Goal: Transaction & Acquisition: Purchase product/service

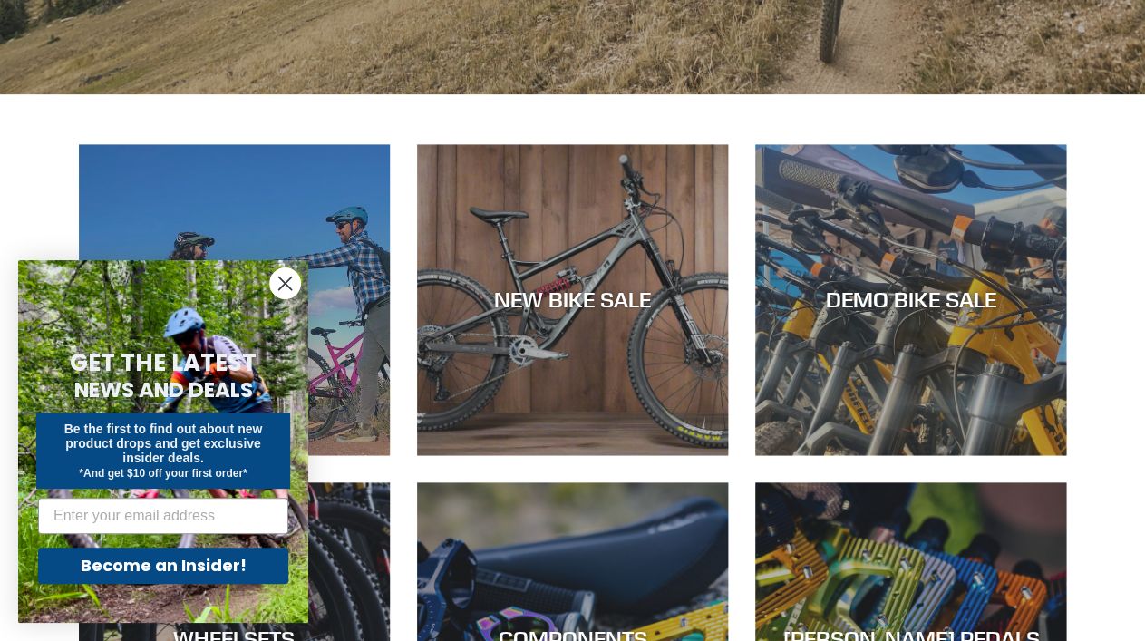
scroll to position [622, 0]
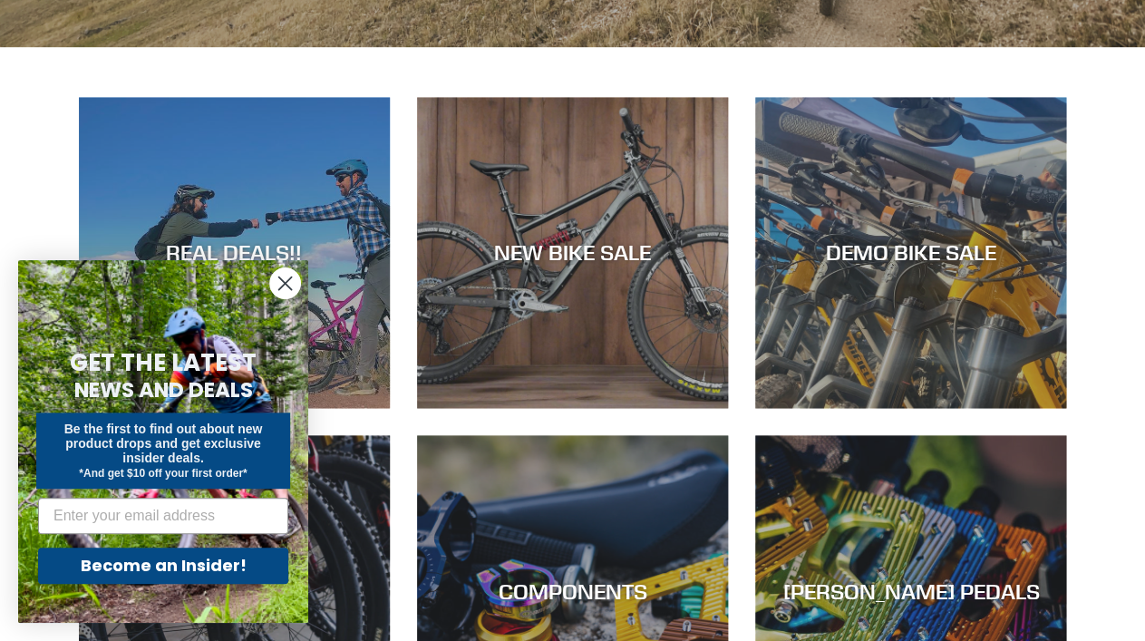
click at [284, 284] on icon "Close dialog" at bounding box center [285, 283] width 13 height 13
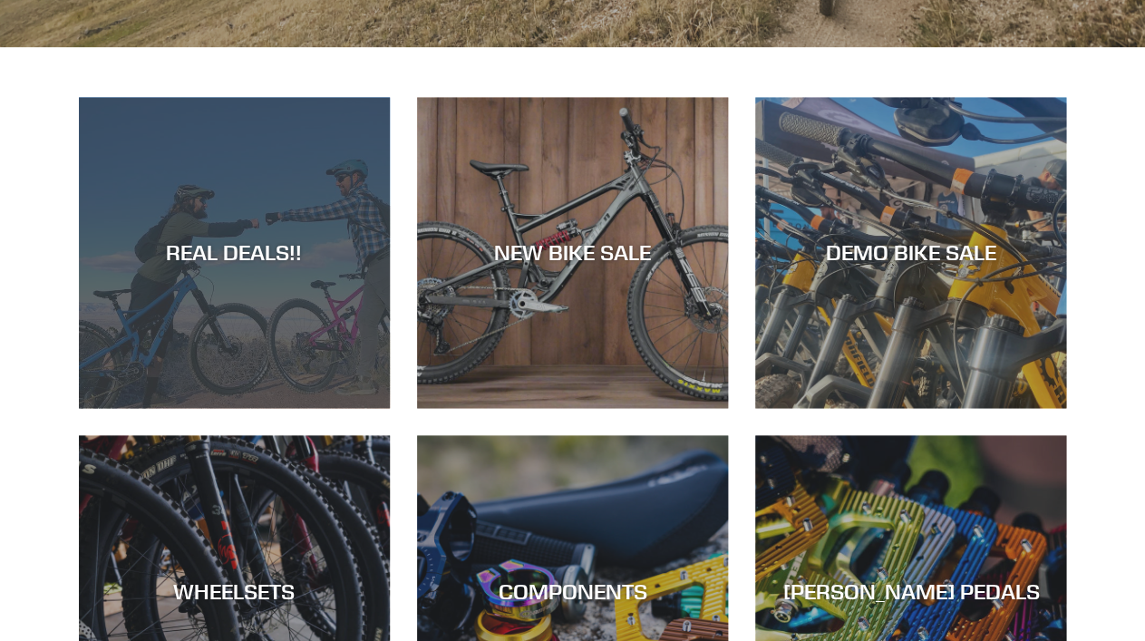
click at [264, 246] on div "REAL DEALS!!" at bounding box center [234, 252] width 311 height 26
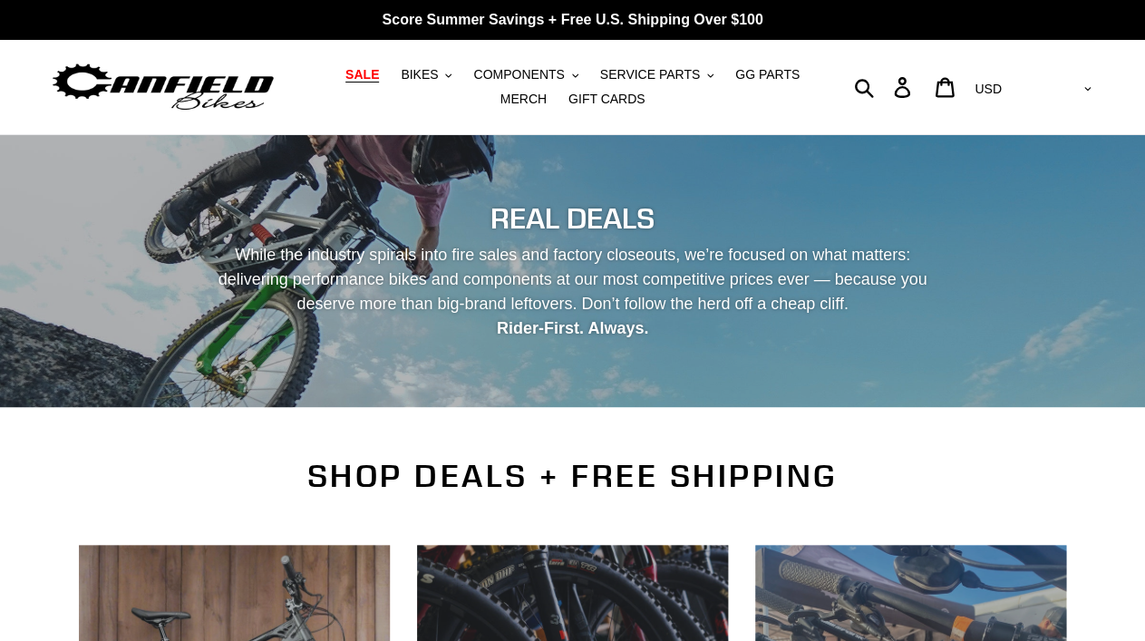
scroll to position [412, 0]
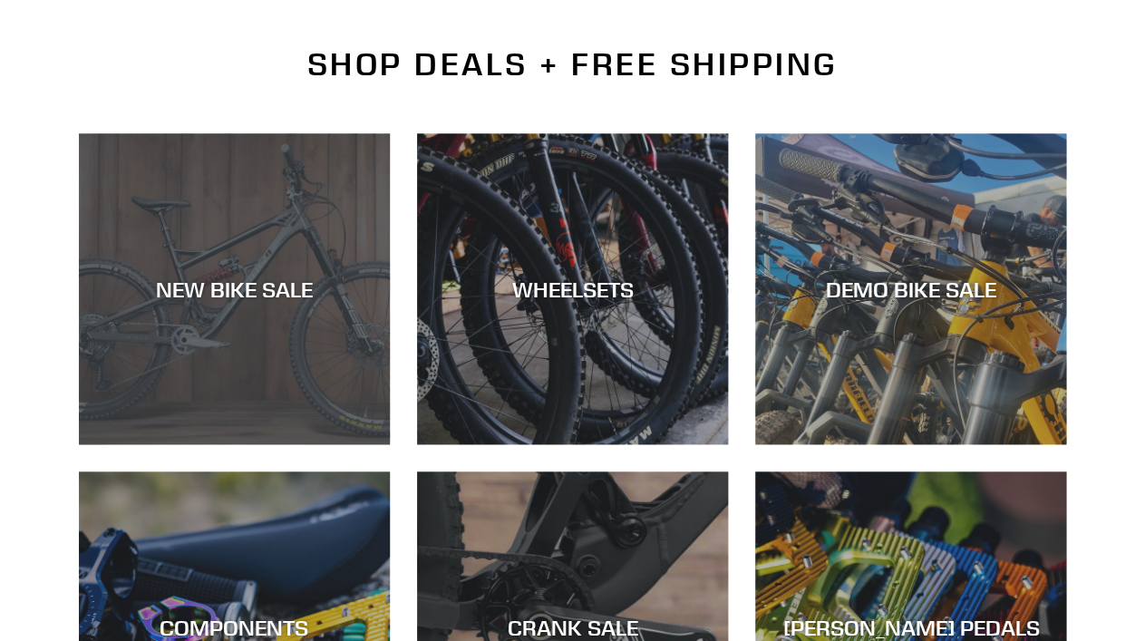
click at [230, 286] on div "NEW BIKE SALE" at bounding box center [234, 289] width 311 height 26
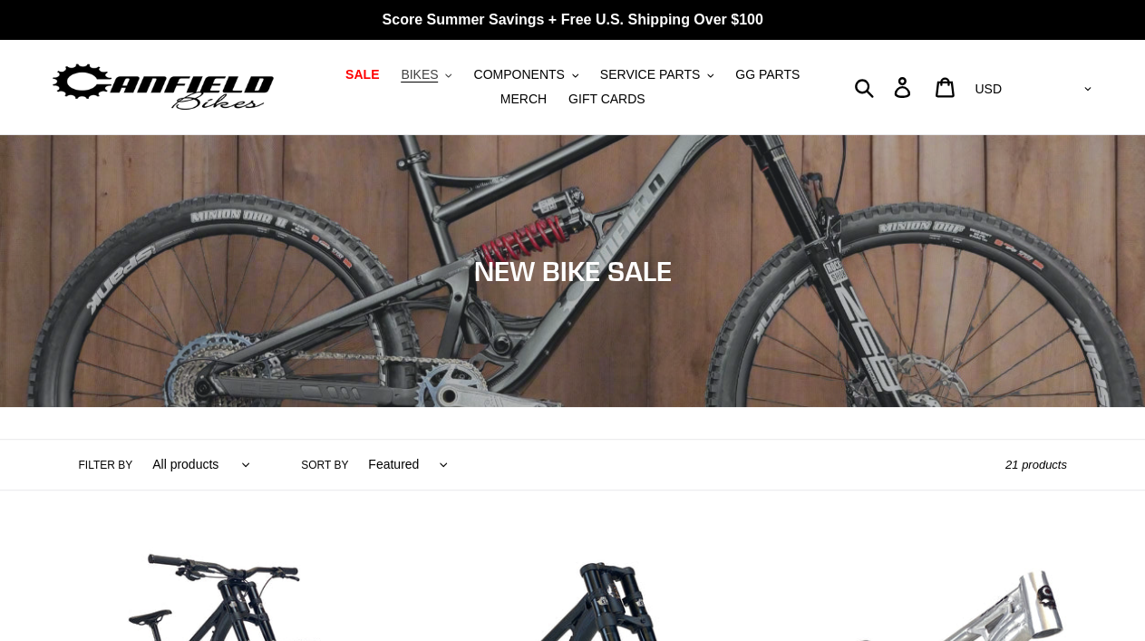
click at [438, 73] on span "BIKES" at bounding box center [419, 74] width 37 height 15
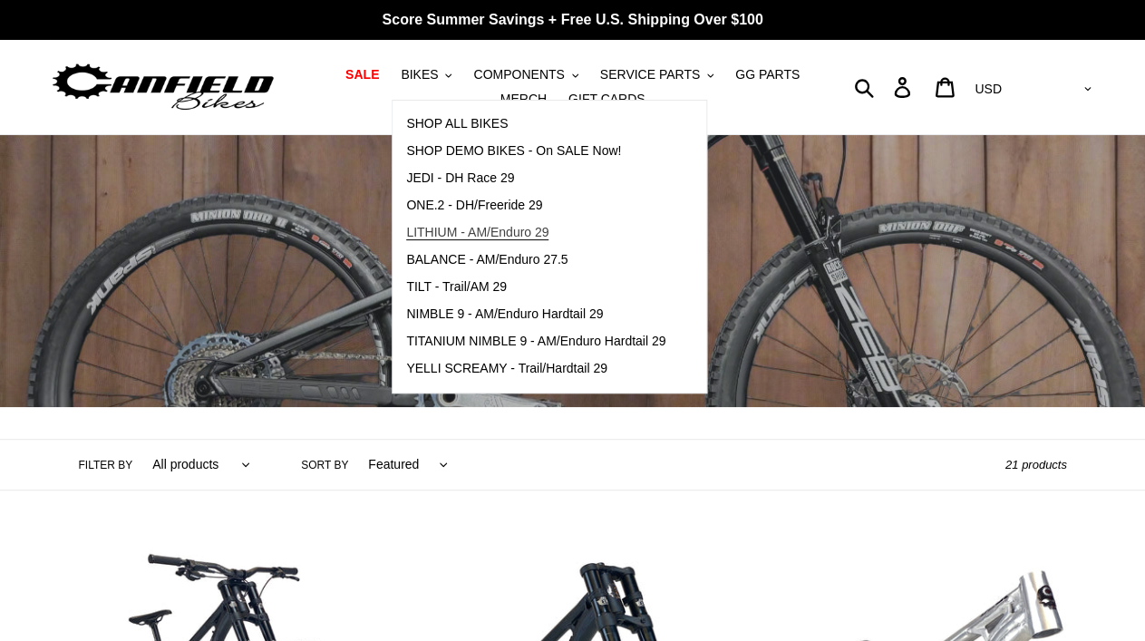
click at [475, 232] on span "LITHIUM - AM/Enduro 29" at bounding box center [477, 232] width 142 height 15
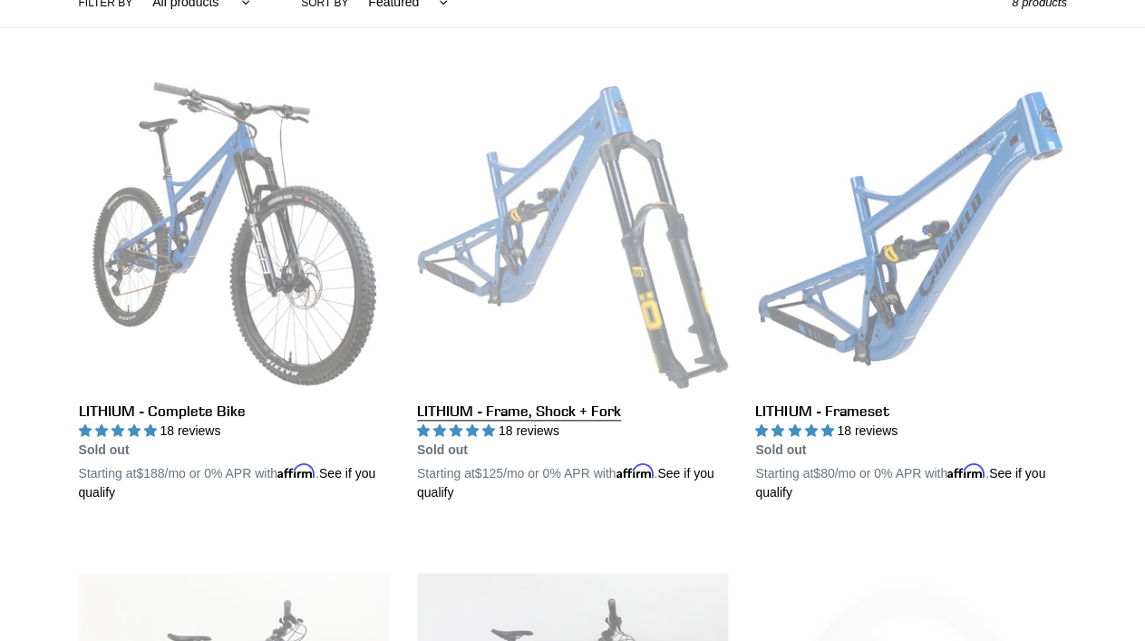
scroll to position [458, 0]
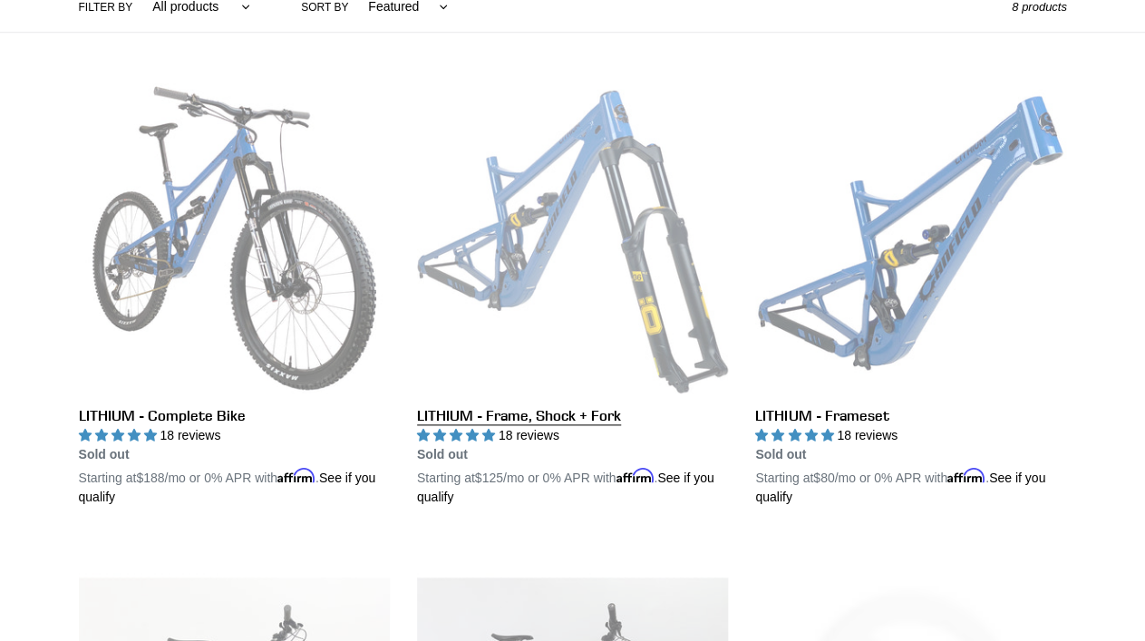
click at [512, 416] on link "LITHIUM - Frame, Shock + Fork" at bounding box center [572, 294] width 311 height 424
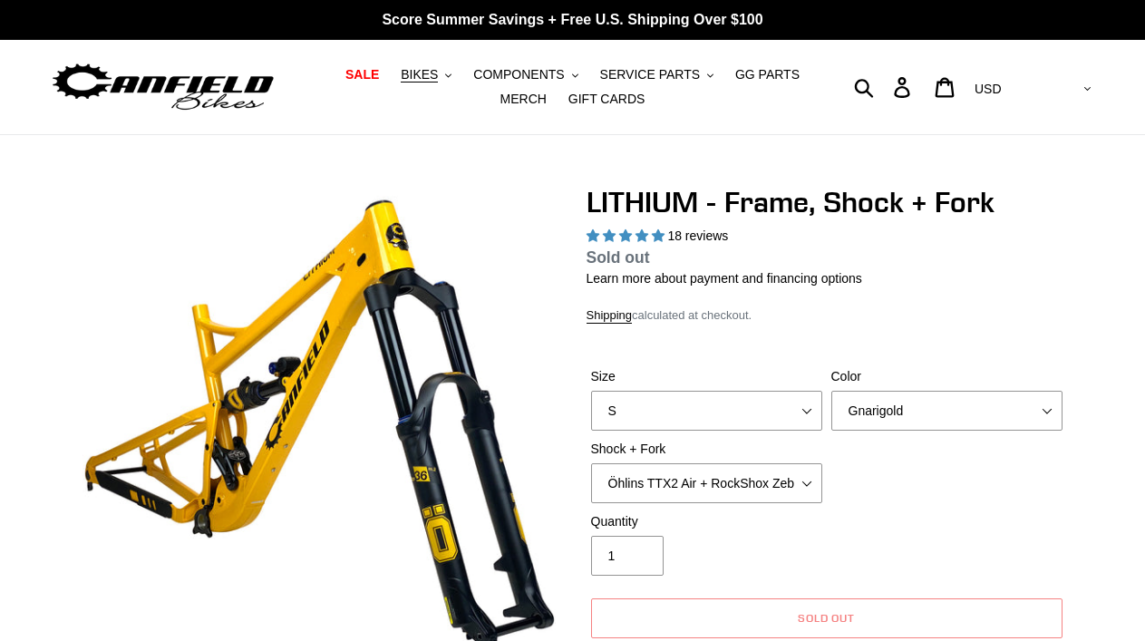
select select "highest-rating"
select select "L"
click option "L" at bounding box center [0, 0] width 0 height 0
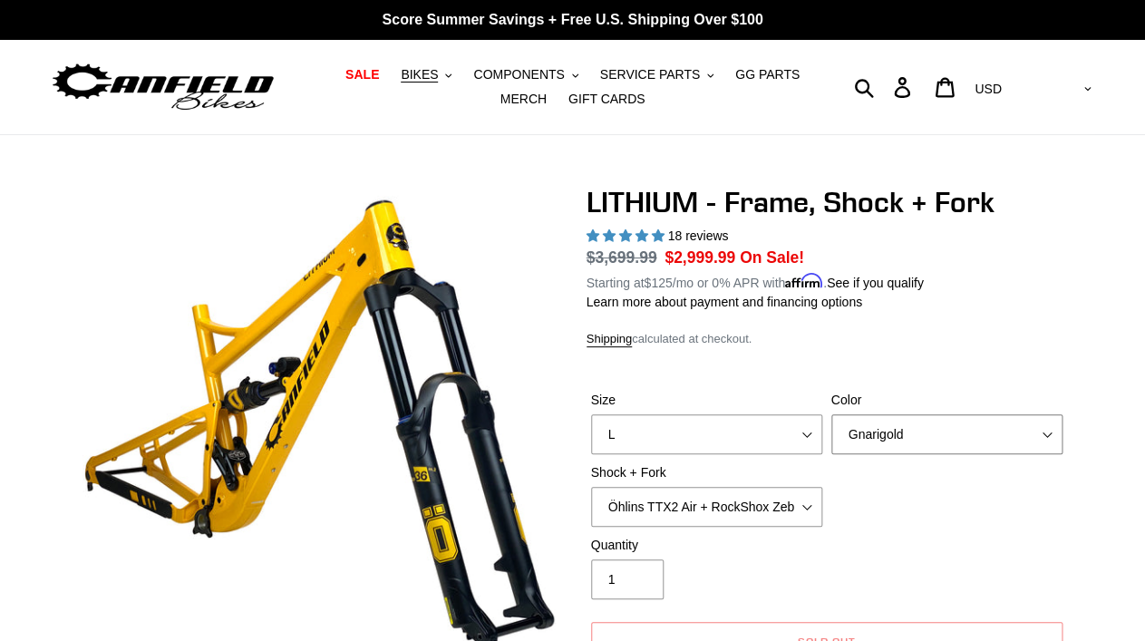
select select "Stealth Black"
click option "Stealth Black" at bounding box center [0, 0] width 0 height 0
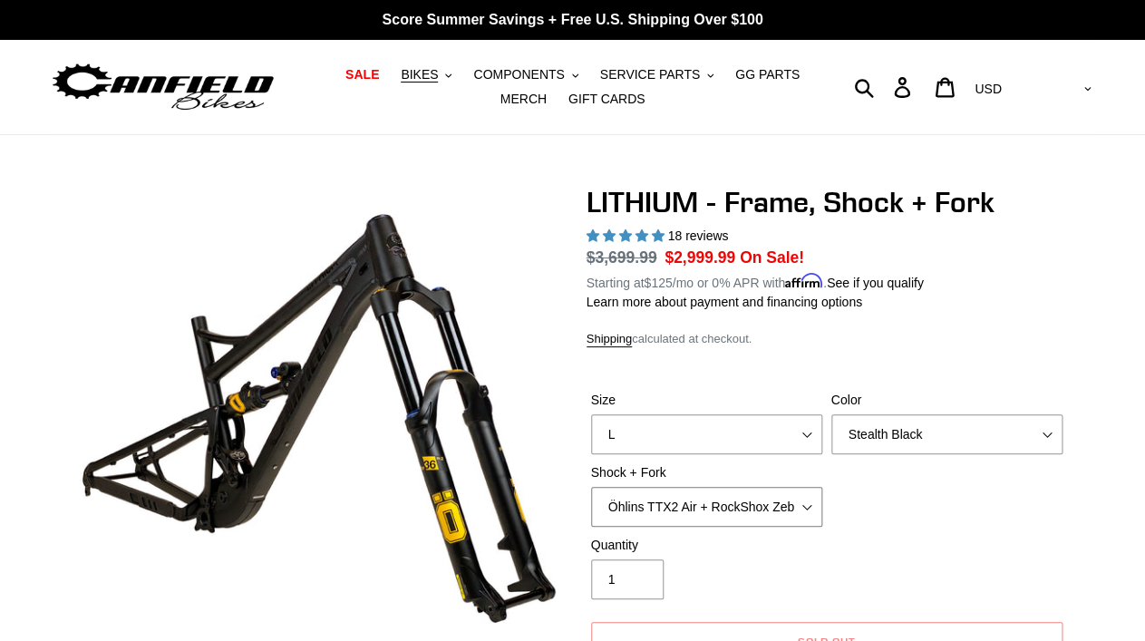
select select "EXT Storia V3-S + EXT Era V2.1 170mm"
click option "EXT Storia V3-S + EXT Era V2.1 170mm" at bounding box center [0, 0] width 0 height 0
click at [419, 74] on span "BIKES" at bounding box center [419, 74] width 37 height 15
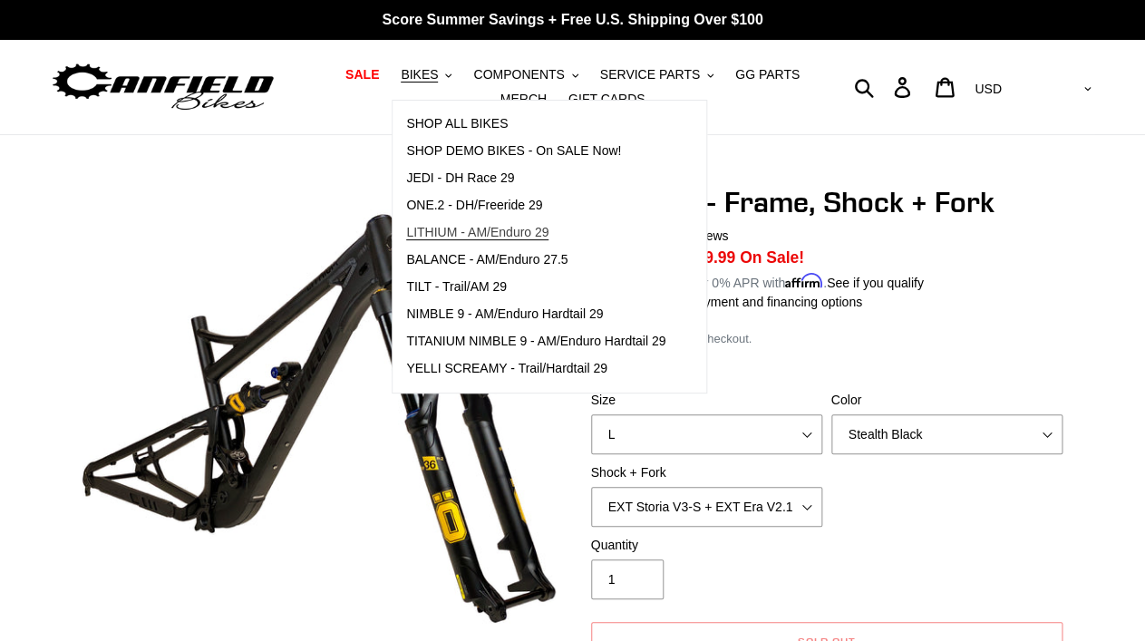
click at [480, 232] on span "LITHIUM - AM/Enduro 29" at bounding box center [477, 232] width 142 height 15
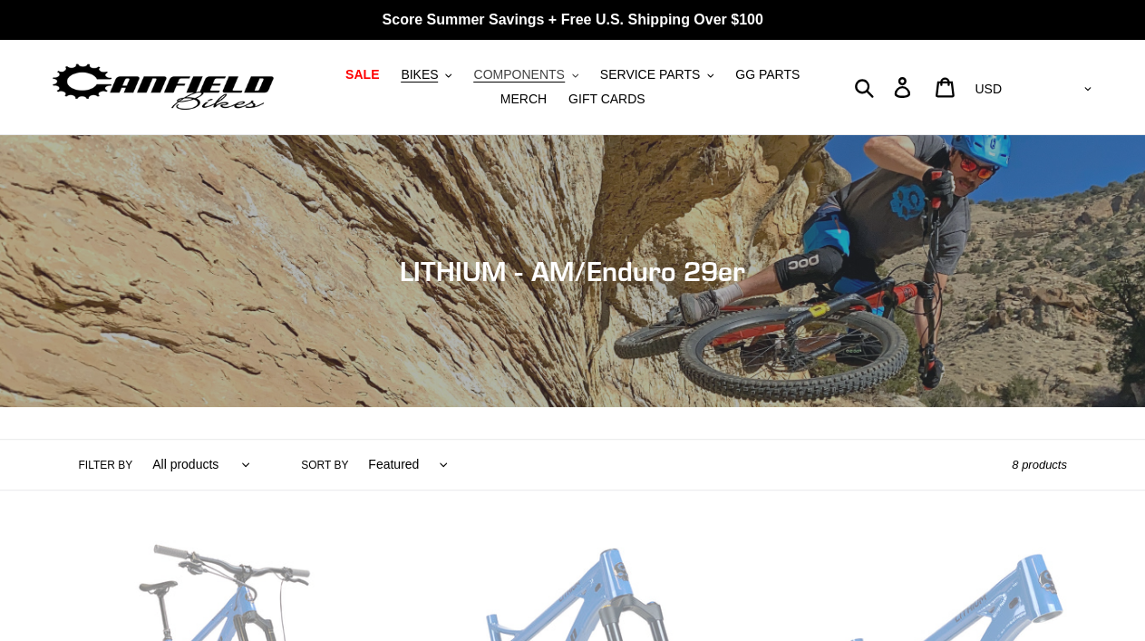
click at [519, 76] on span "COMPONENTS" at bounding box center [518, 74] width 91 height 15
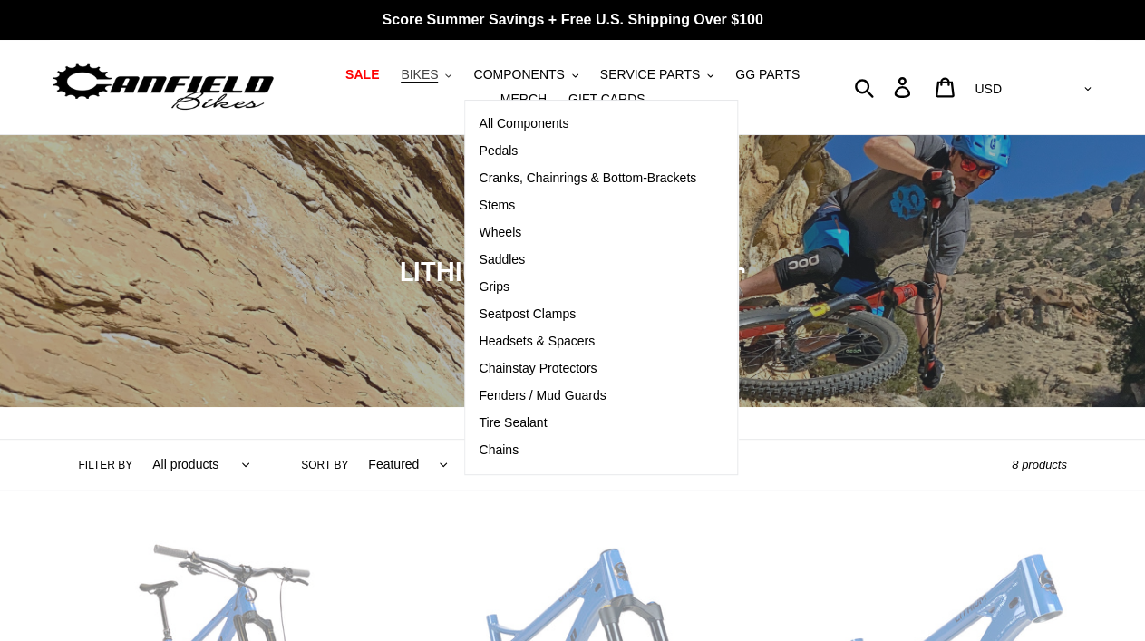
click at [431, 77] on span "BIKES" at bounding box center [419, 74] width 37 height 15
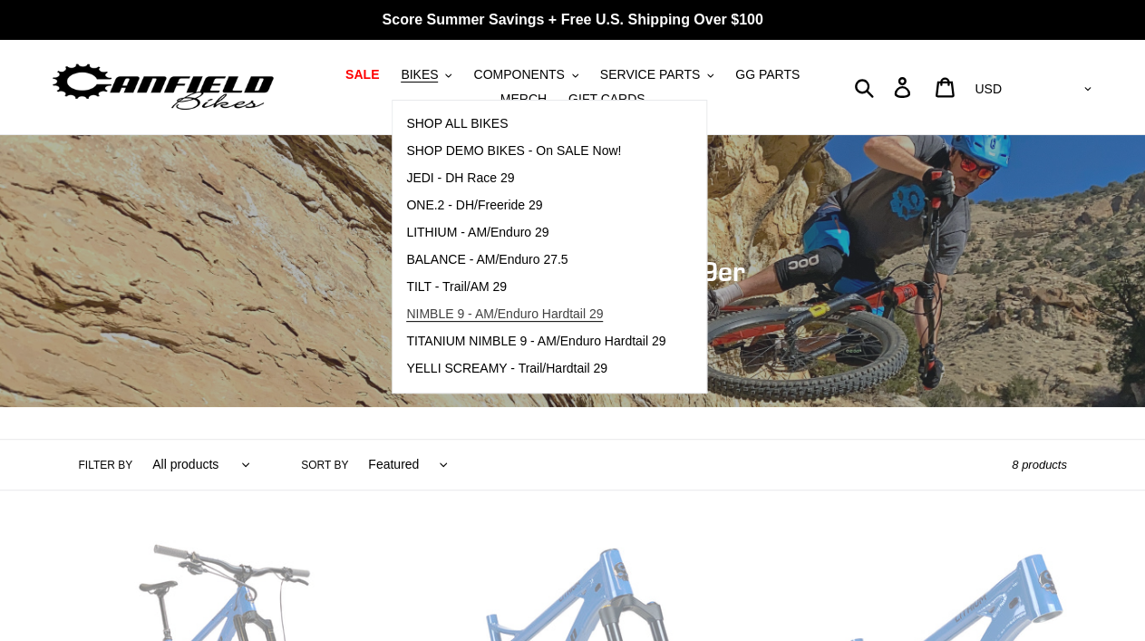
click at [522, 312] on span "NIMBLE 9 - AM/Enduro Hardtail 29" at bounding box center [504, 313] width 197 height 15
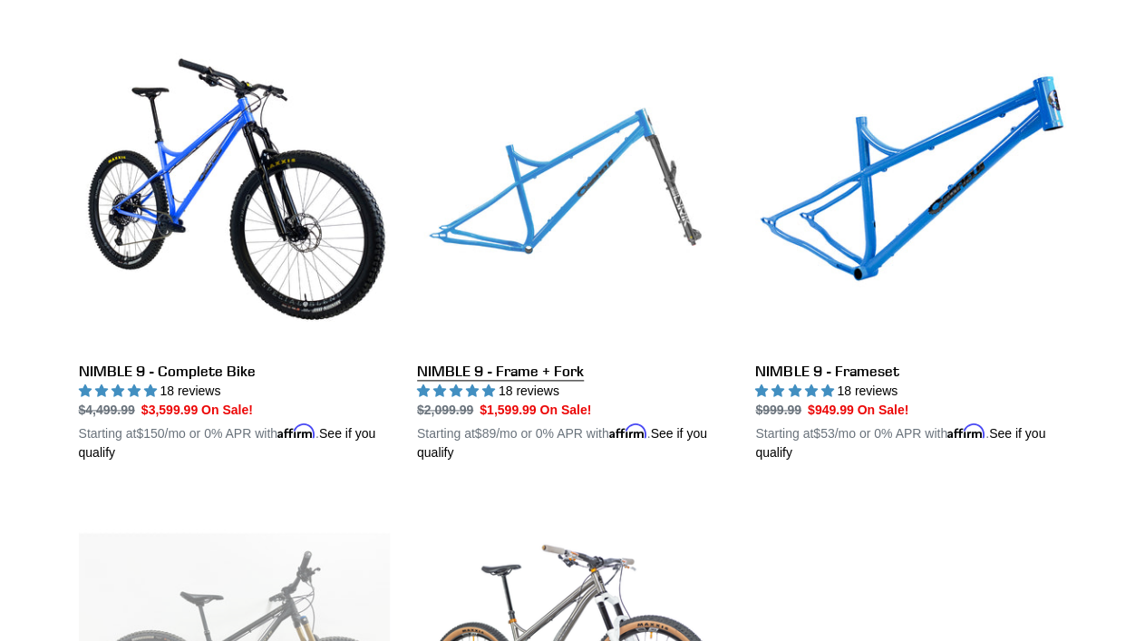
scroll to position [501, 0]
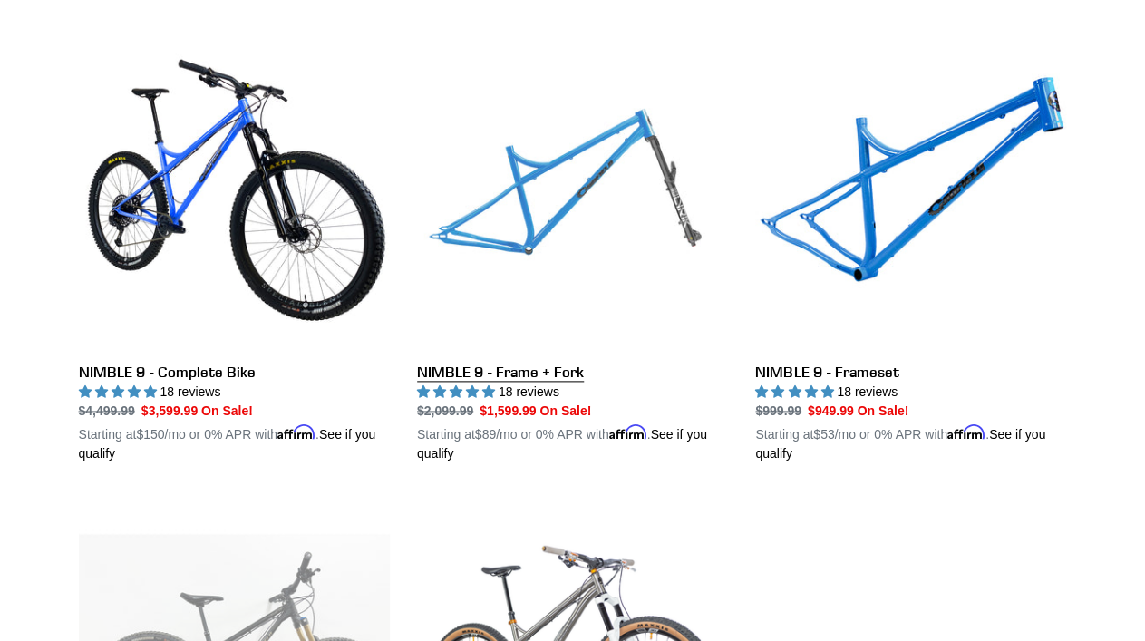
click at [520, 371] on link "NIMBLE 9 - Frame + Fork" at bounding box center [572, 251] width 311 height 424
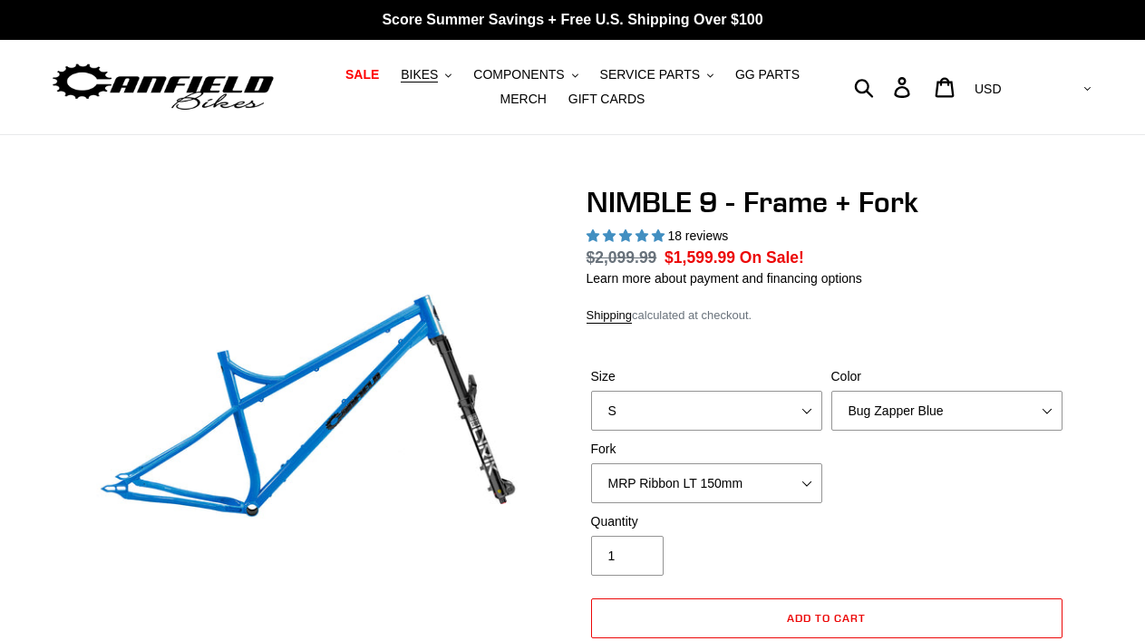
select select "highest-rating"
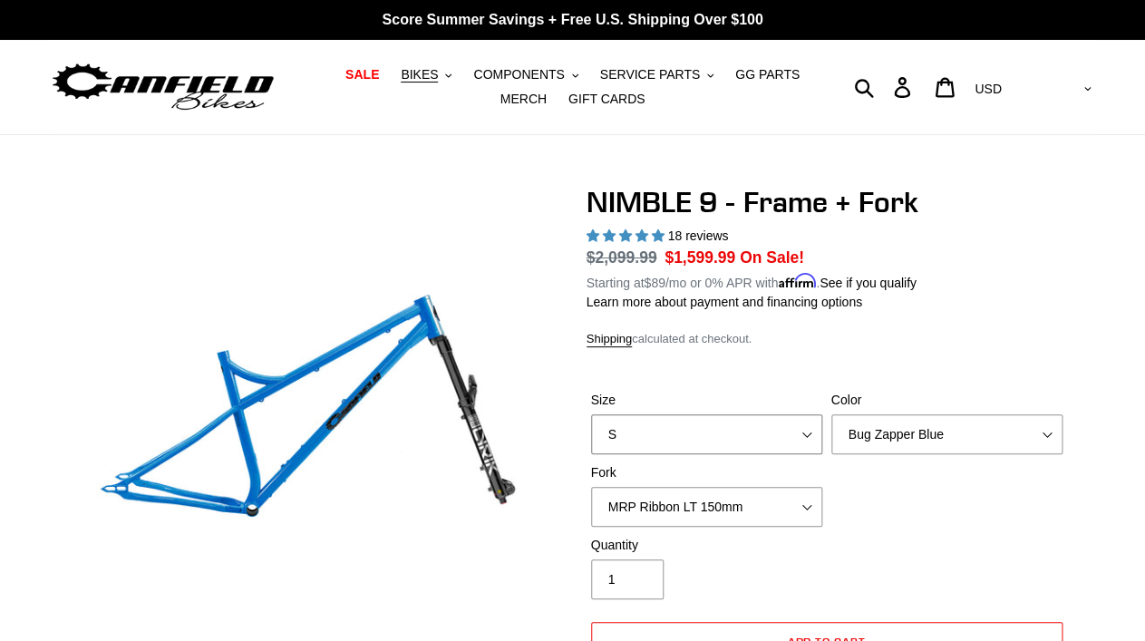
select select "L"
click option "L" at bounding box center [0, 0] width 0 height 0
select select "Galaxy Black"
click option "Galaxy Black" at bounding box center [0, 0] width 0 height 0
select select "Fox 36 SL Factory Grip X 140mm"
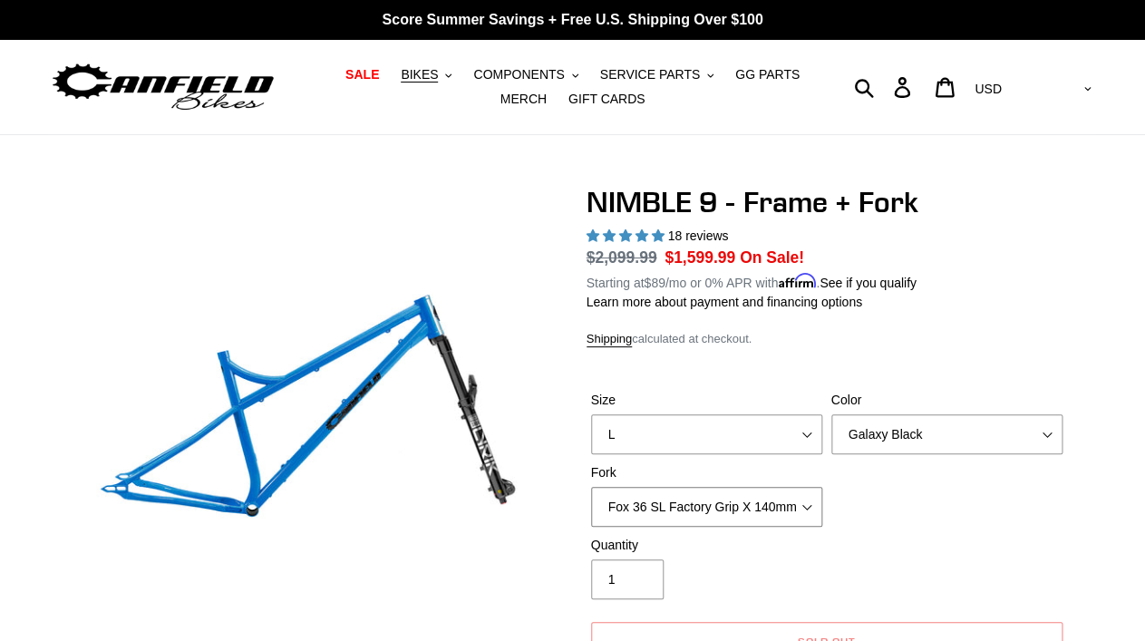
click option "Fox 36 SL Factory Grip X 140mm" at bounding box center [0, 0] width 0 height 0
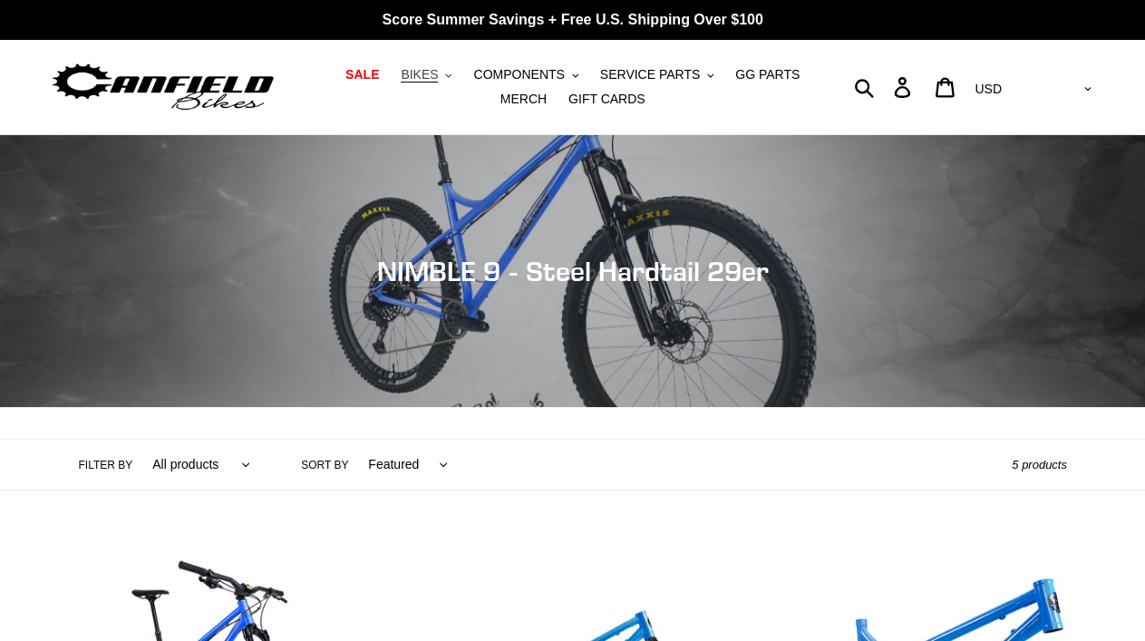
click at [429, 77] on span "BIKES" at bounding box center [419, 74] width 37 height 15
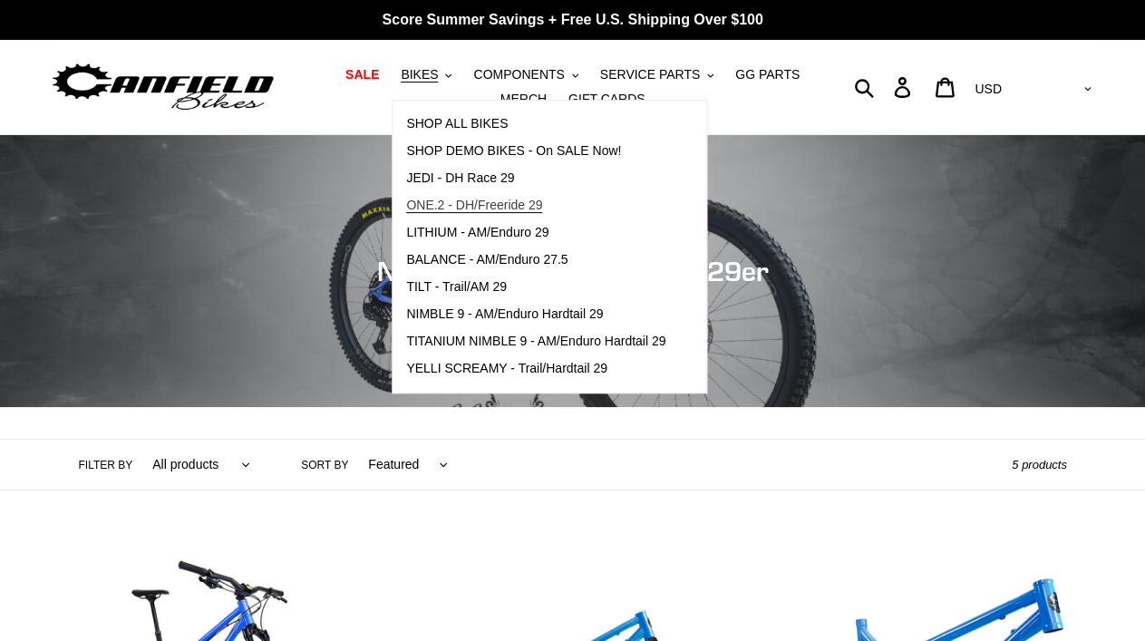
click at [485, 203] on span "ONE.2 - DH/Freeride 29" at bounding box center [474, 205] width 136 height 15
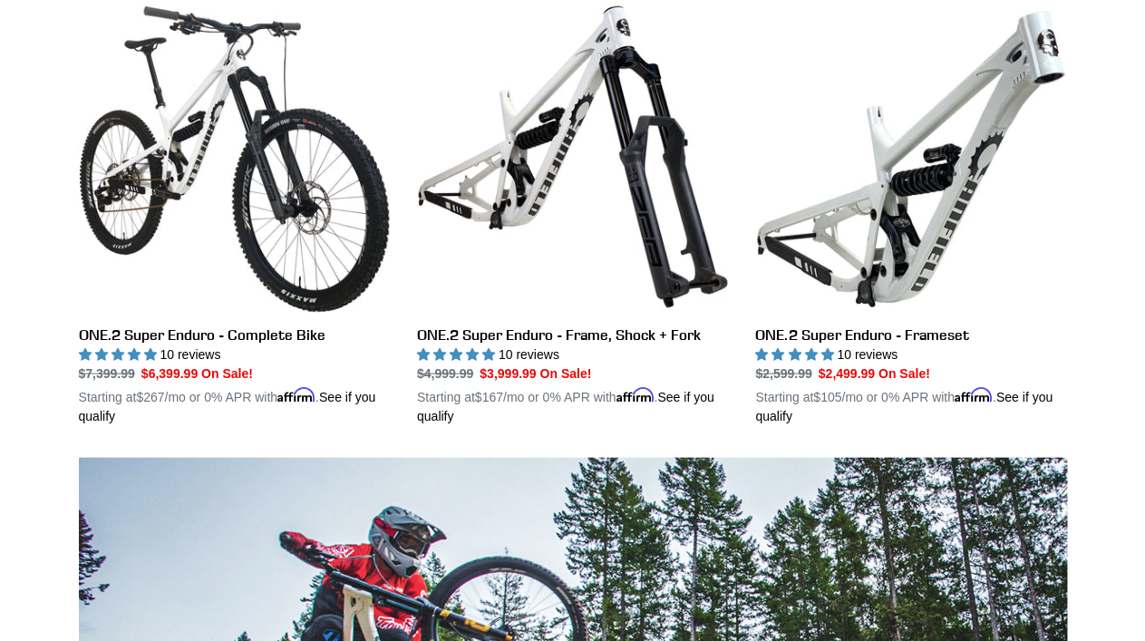
scroll to position [965, 0]
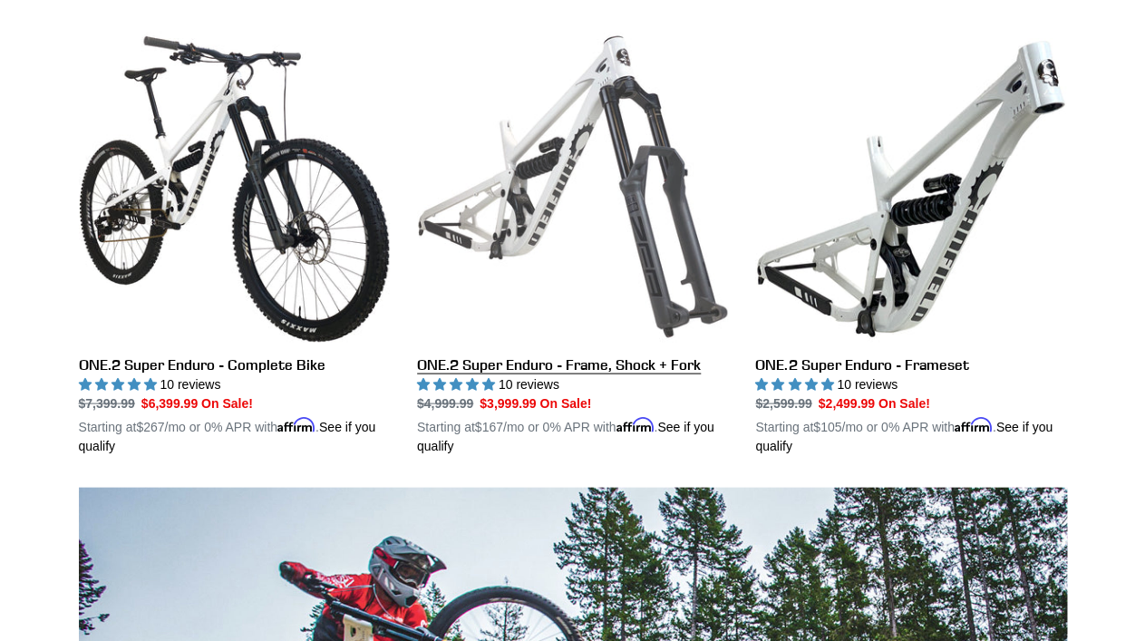
click at [675, 254] on link "ONE.2 Super Enduro - Frame, Shock + Fork" at bounding box center [572, 243] width 311 height 424
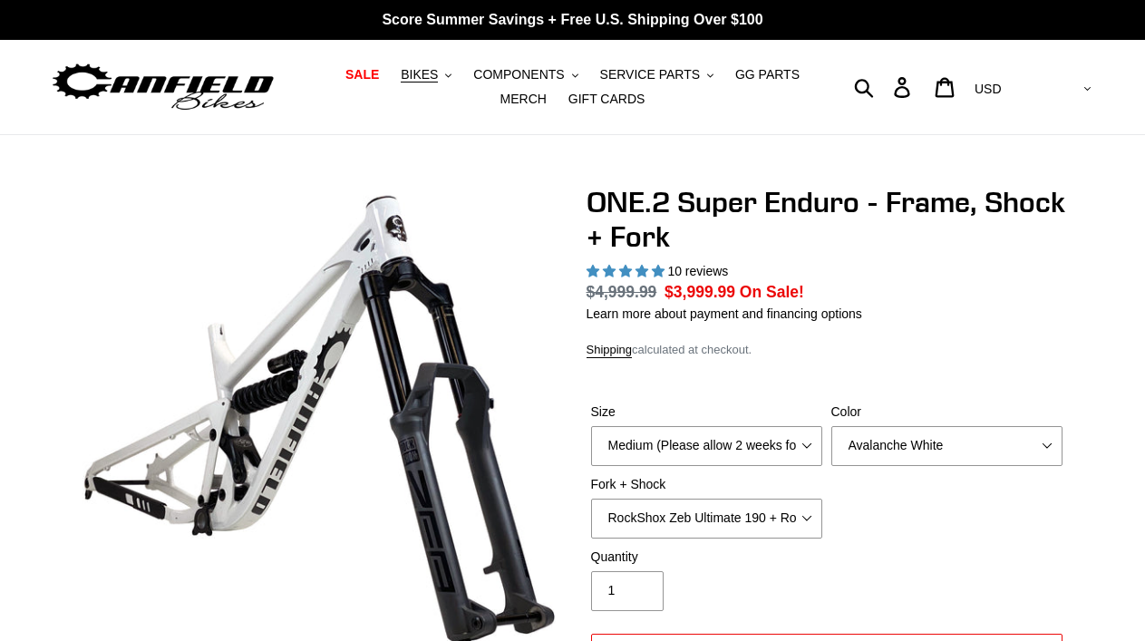
select select "highest-rating"
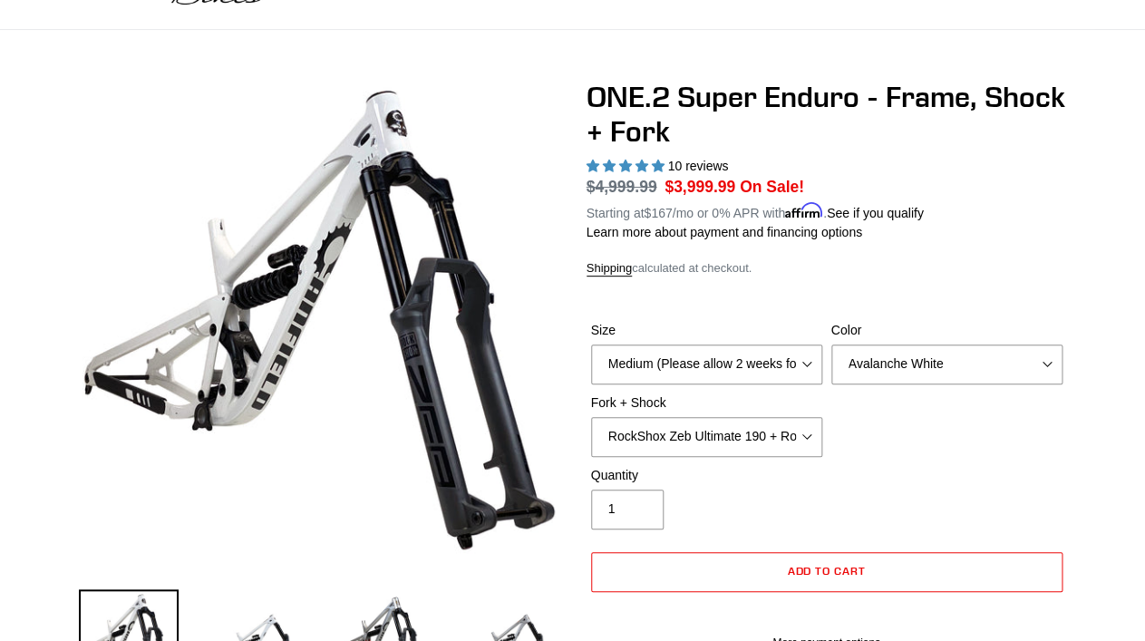
scroll to position [120, 0]
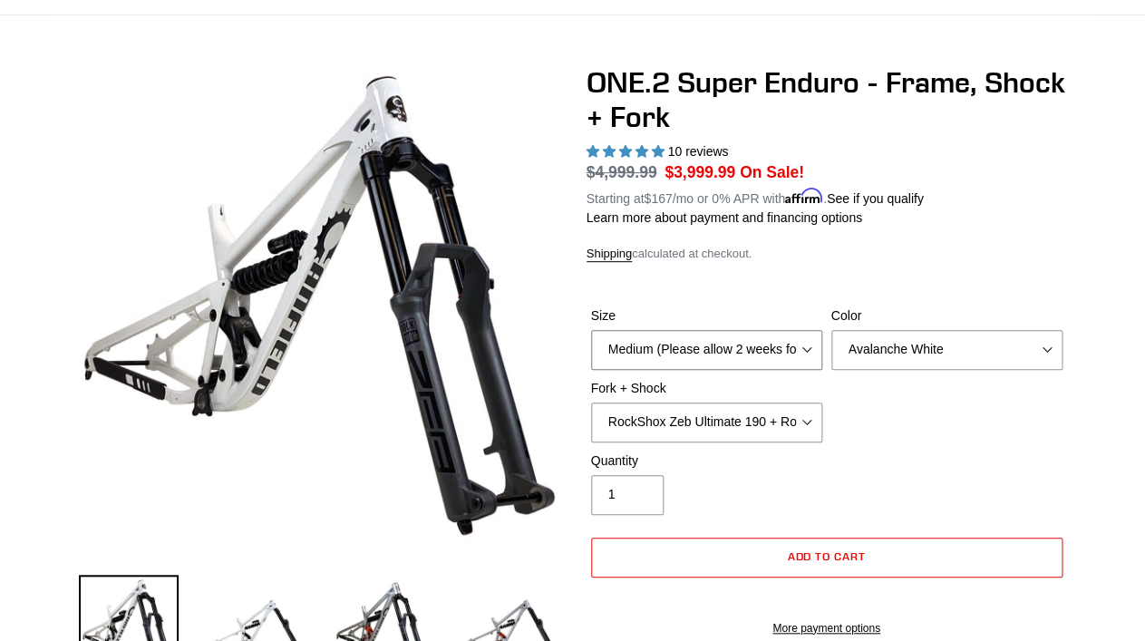
select select "Large (Sold Out)"
click option "Large (Sold Out)" at bounding box center [0, 0] width 0 height 0
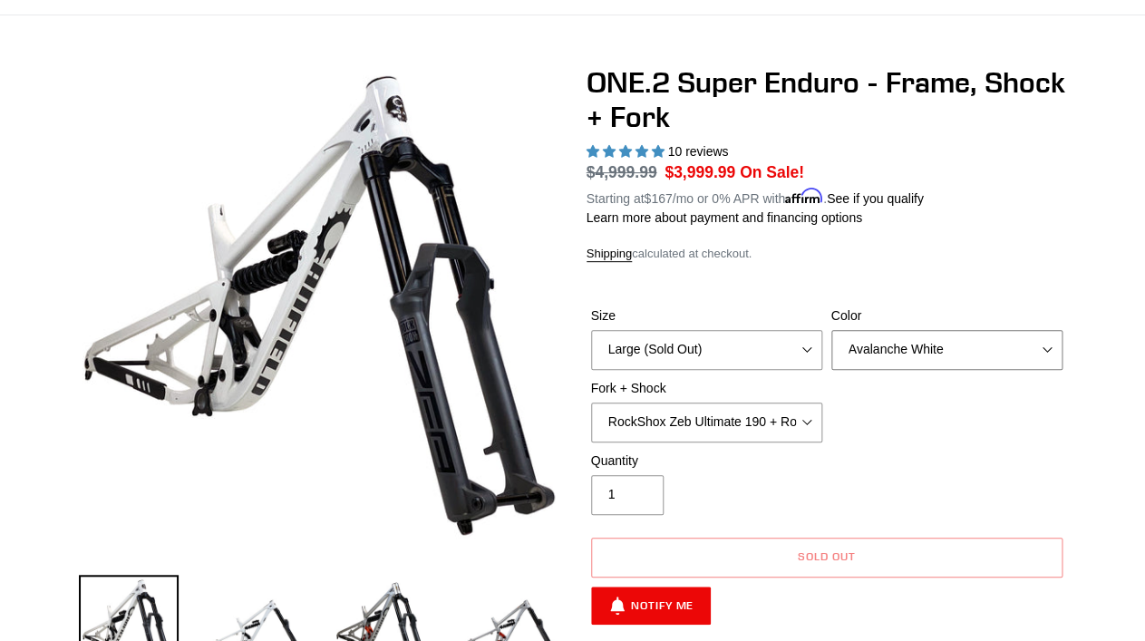
click option "Avalanche White" at bounding box center [0, 0] width 0 height 0
click option "RockShox Zeb Ultimate 190 + RockShox Vivid UltDH Coil 250x70" at bounding box center [0, 0] width 0 height 0
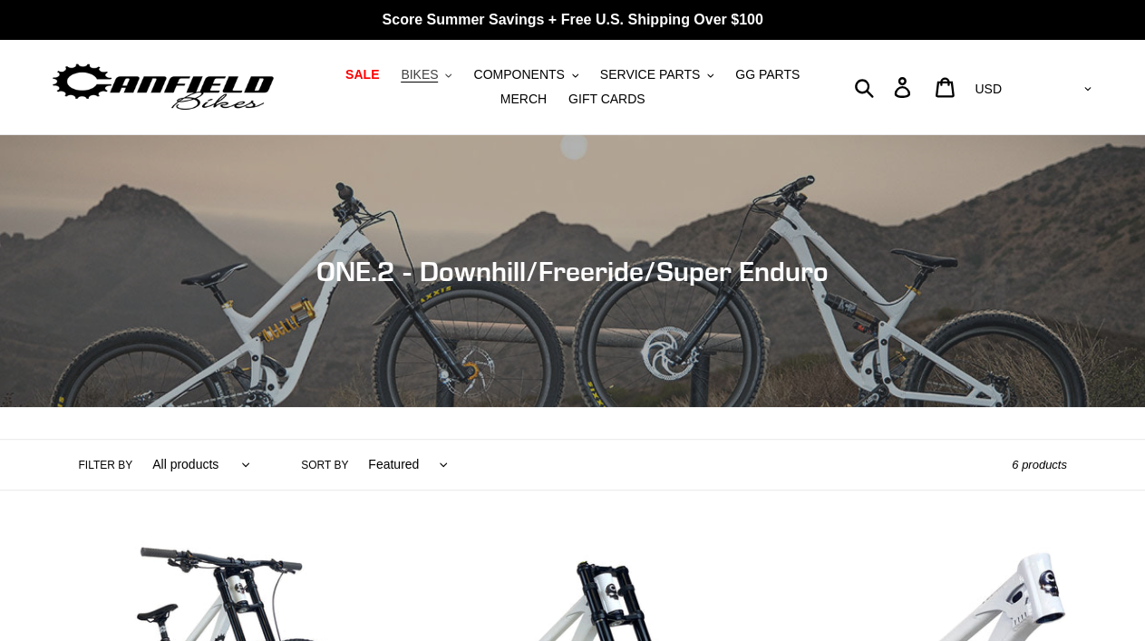
click at [422, 78] on span "BIKES" at bounding box center [419, 74] width 37 height 15
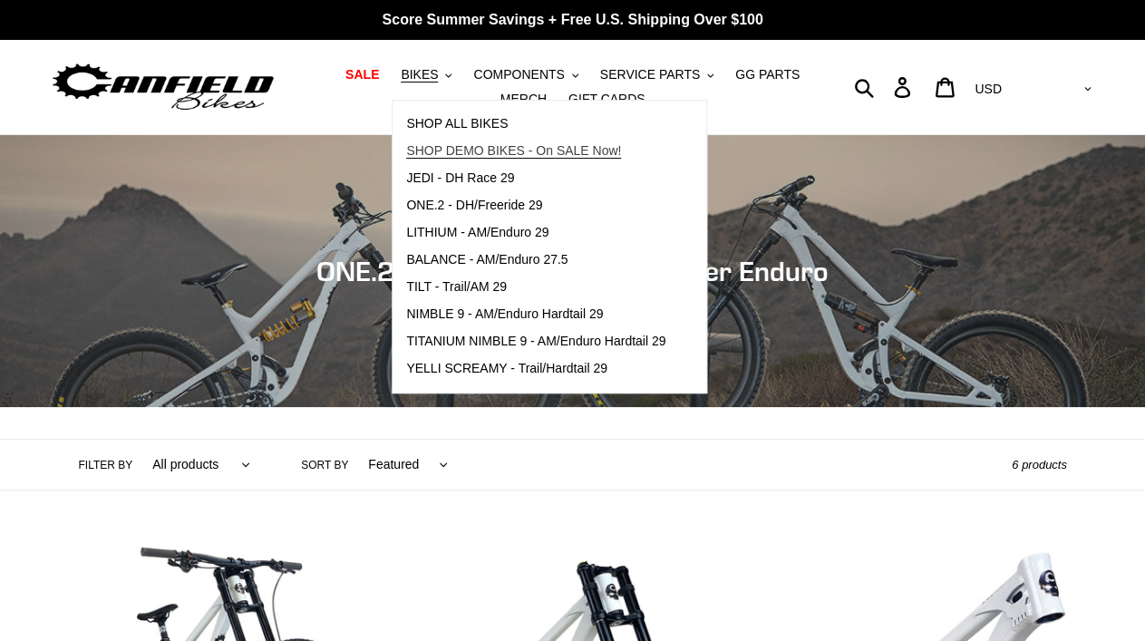
click at [485, 153] on span "SHOP DEMO BIKES - On SALE Now!" at bounding box center [513, 150] width 215 height 15
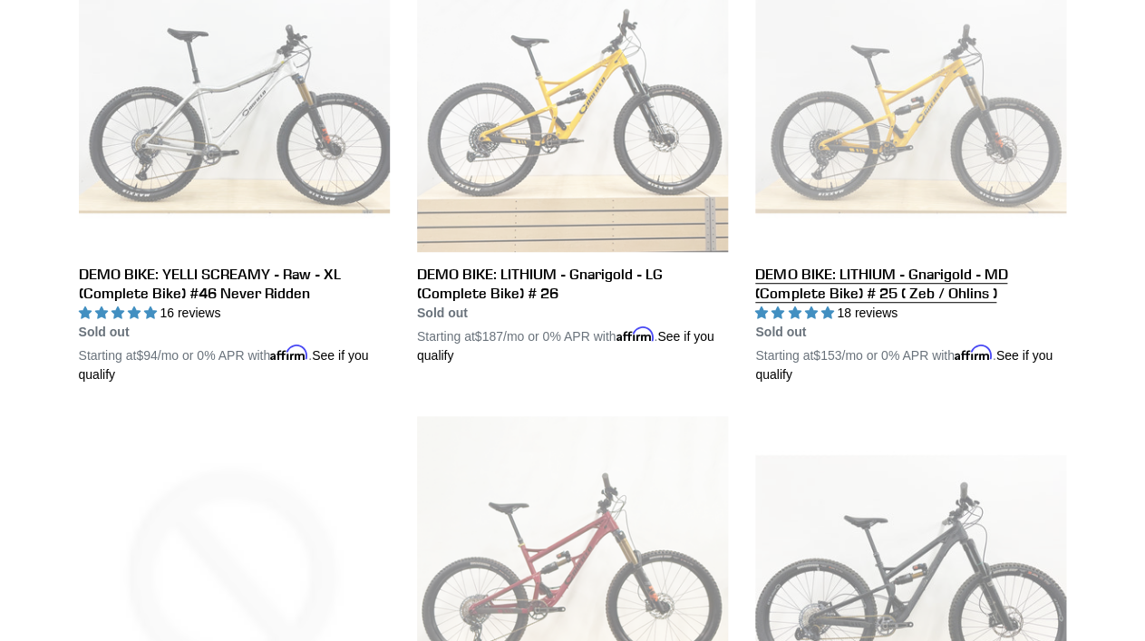
scroll to position [2434, 0]
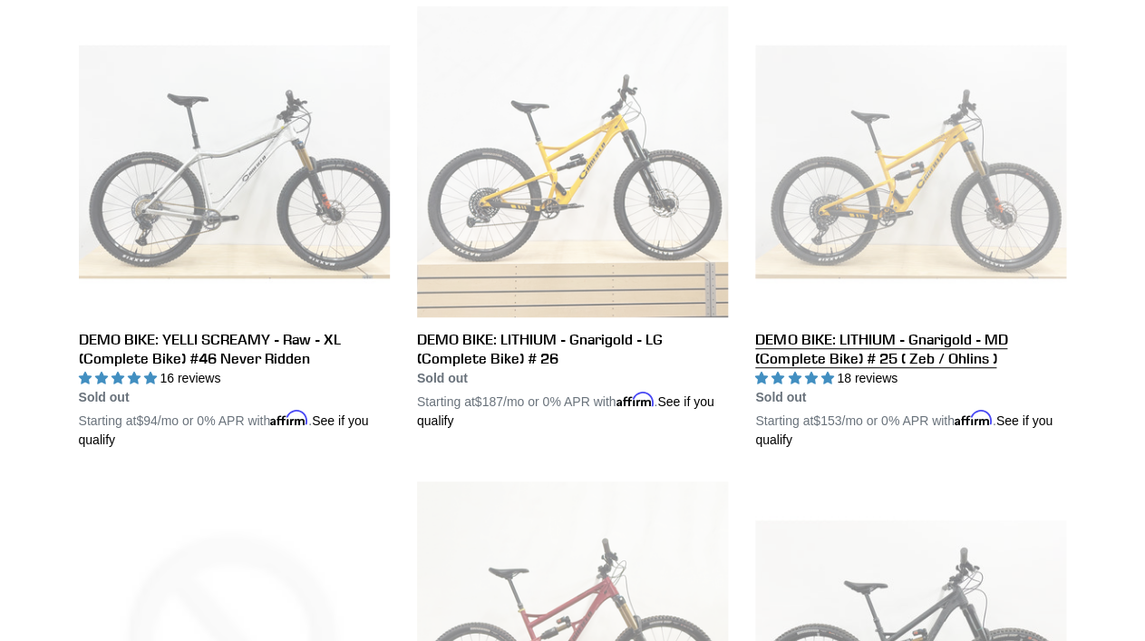
click at [852, 345] on link "DEMO BIKE: LITHIUM - Gnarigold - MD (Complete Bike) # 25 ( Zeb / Ohlins )" at bounding box center [910, 227] width 311 height 443
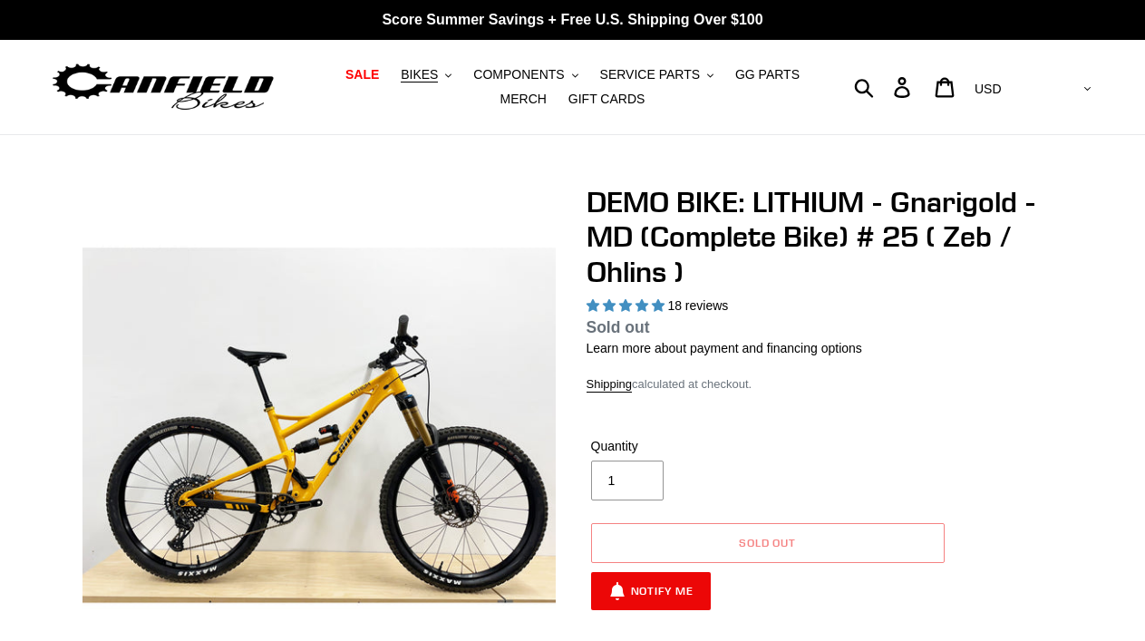
select select "highest-rating"
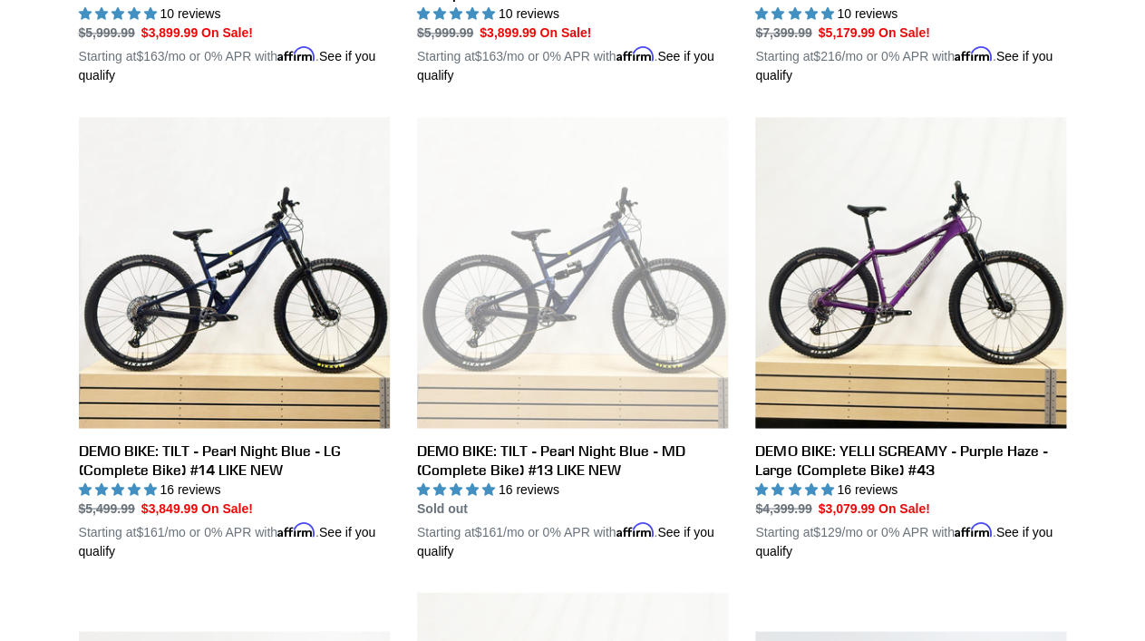
scroll to position [879, 0]
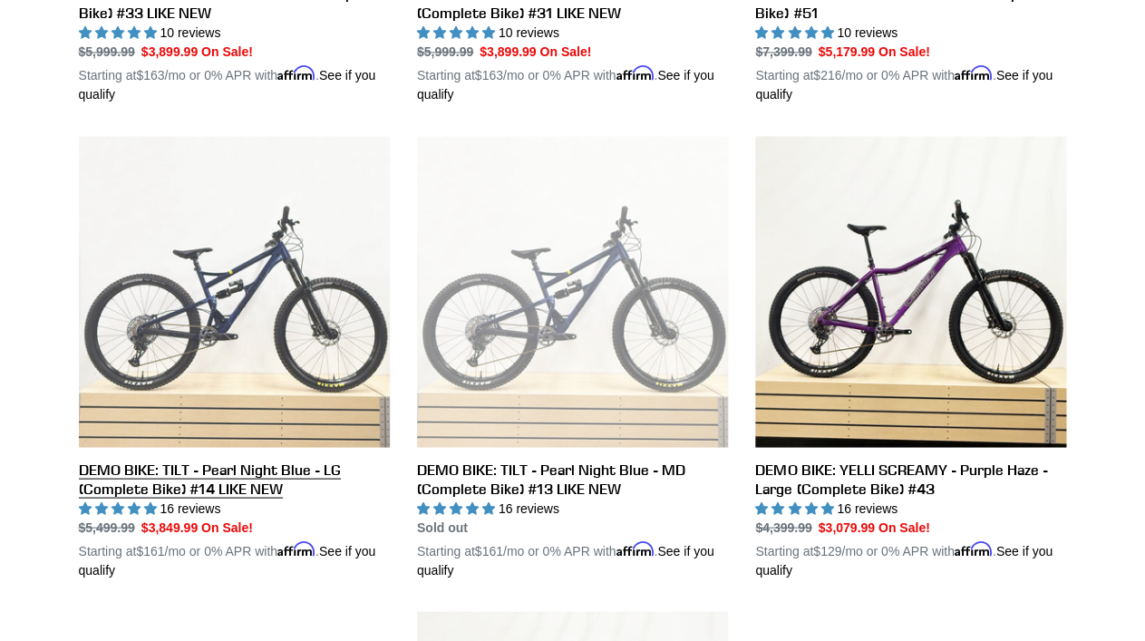
click at [216, 470] on link "DEMO BIKE: TILT - Pearl Night Blue - LG (Complete Bike) #14 LIKE NEW" at bounding box center [234, 357] width 311 height 443
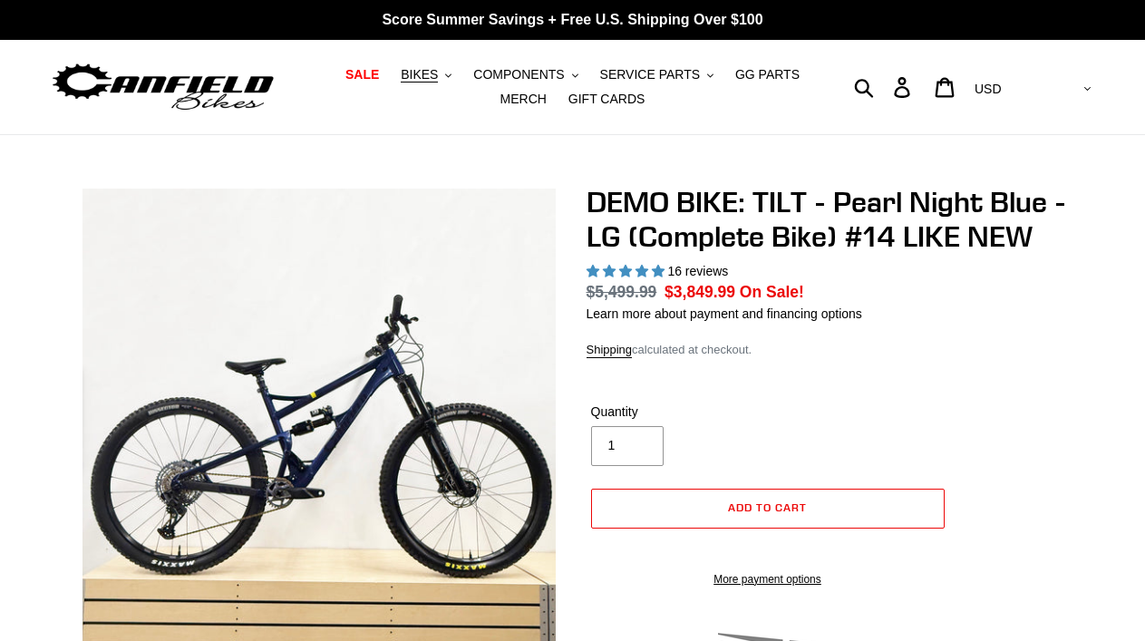
select select "highest-rating"
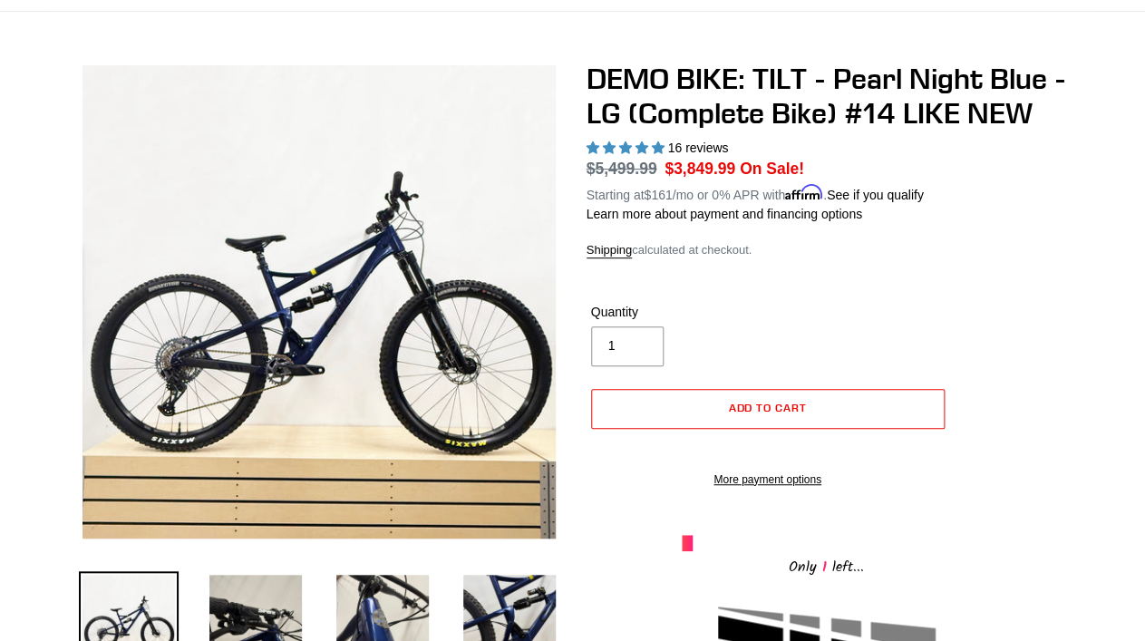
scroll to position [126, 0]
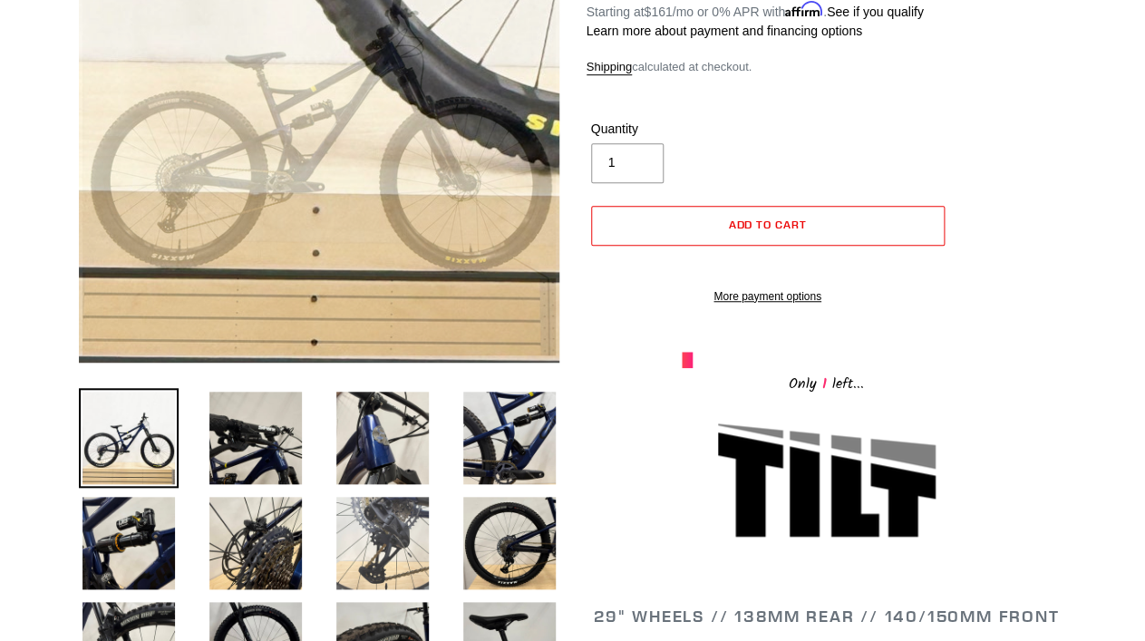
scroll to position [302, 0]
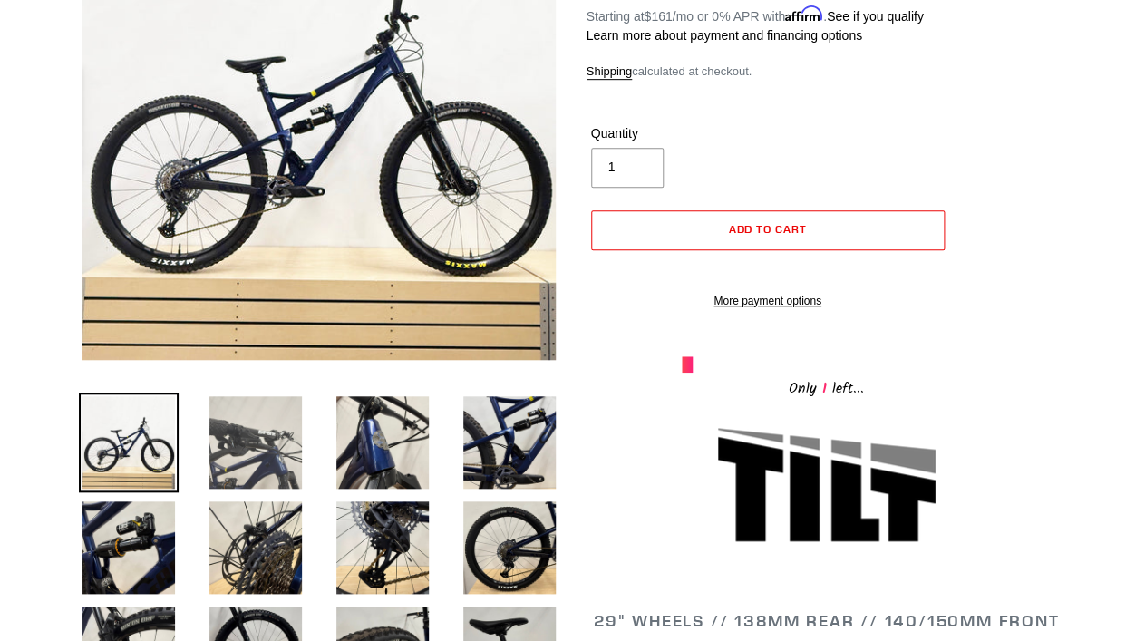
click at [269, 471] on img at bounding box center [256, 442] width 100 height 100
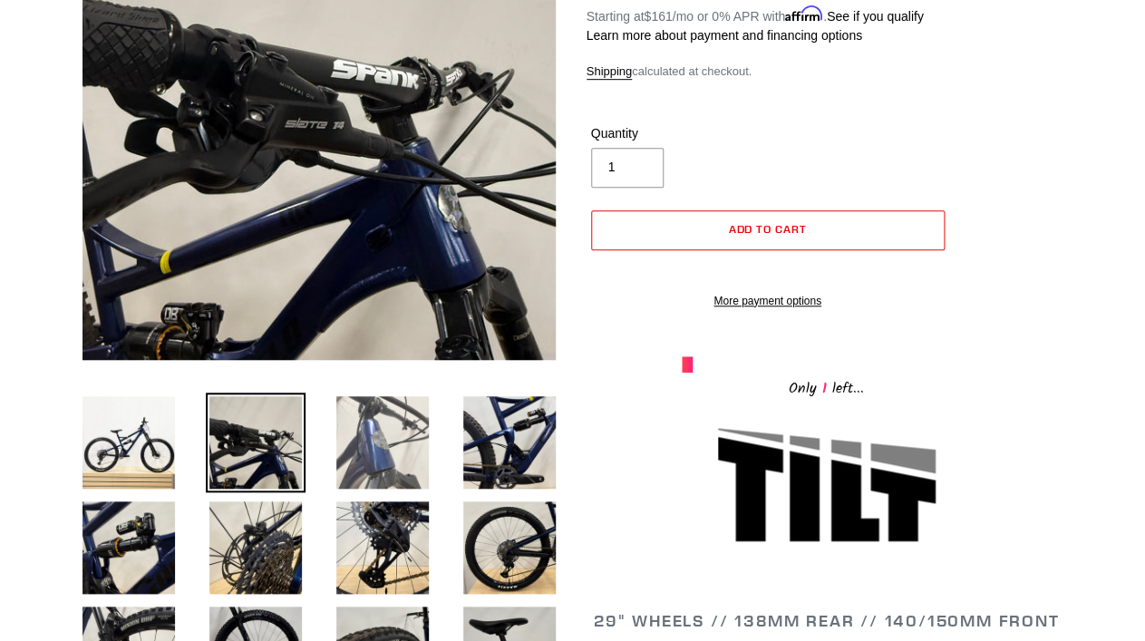
click at [387, 444] on img at bounding box center [383, 442] width 100 height 100
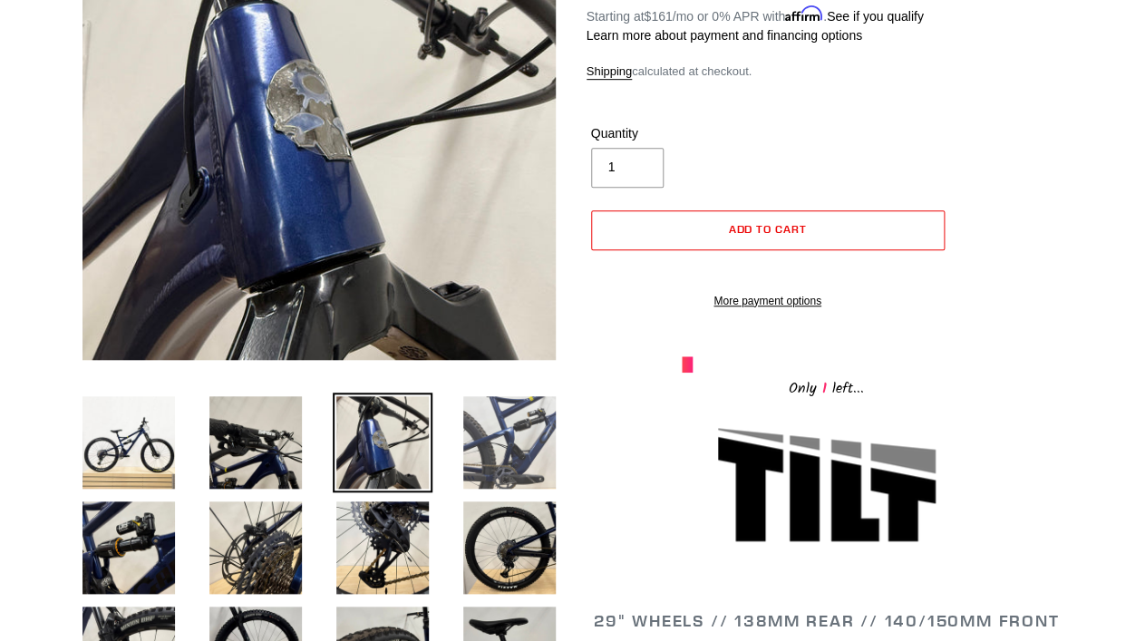
click at [491, 457] on img at bounding box center [510, 442] width 100 height 100
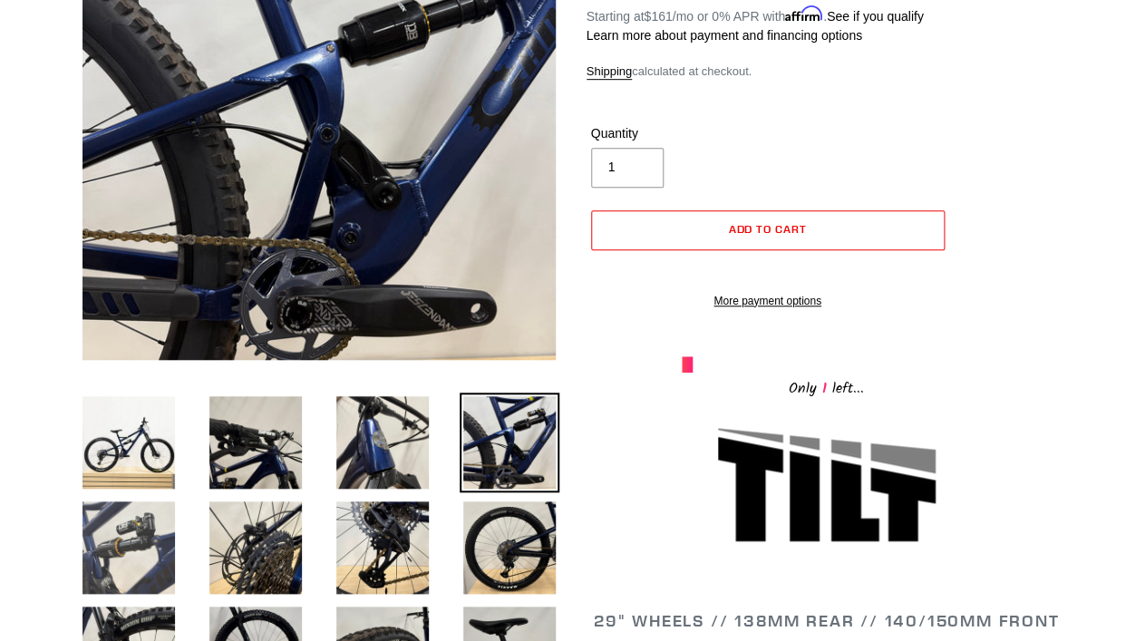
click at [150, 540] on img at bounding box center [129, 548] width 100 height 100
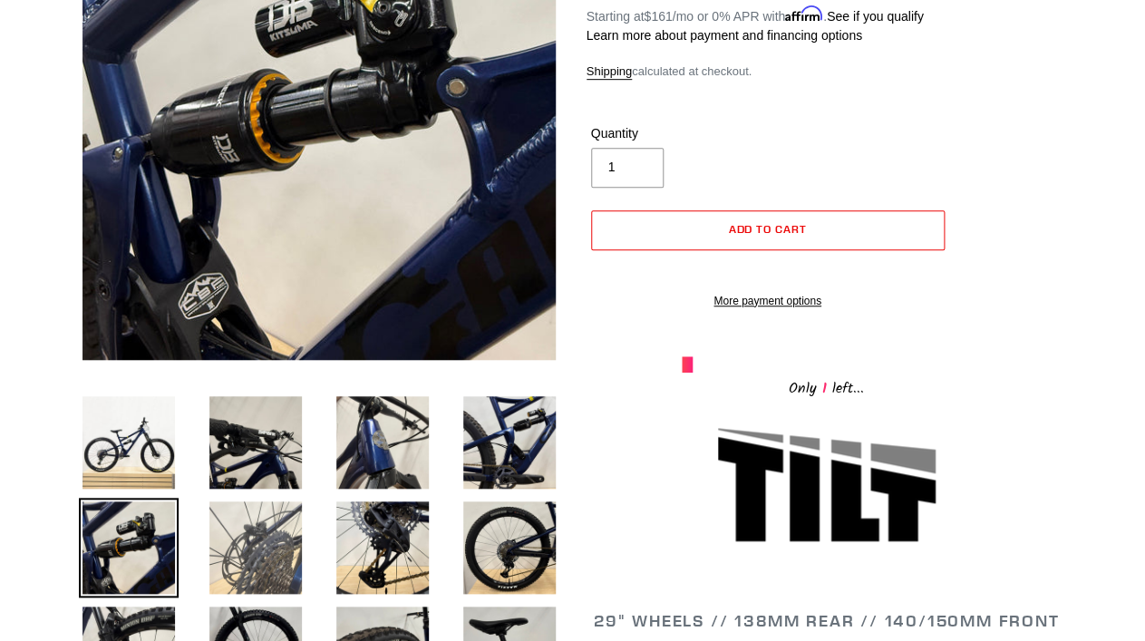
click at [250, 533] on img at bounding box center [256, 548] width 100 height 100
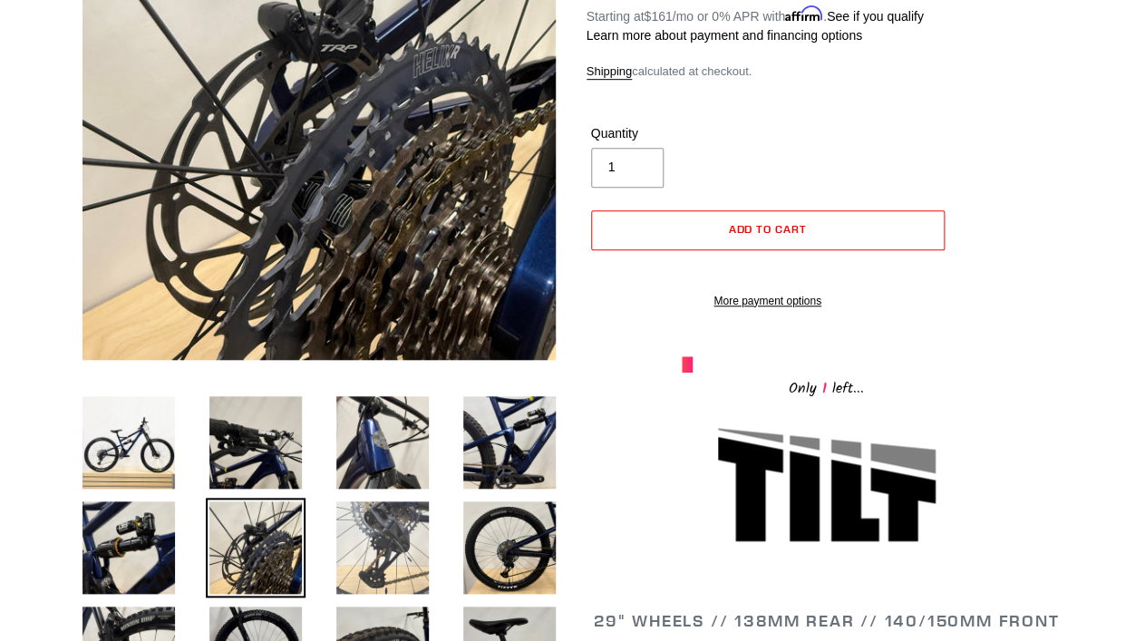
click at [365, 545] on img at bounding box center [383, 548] width 100 height 100
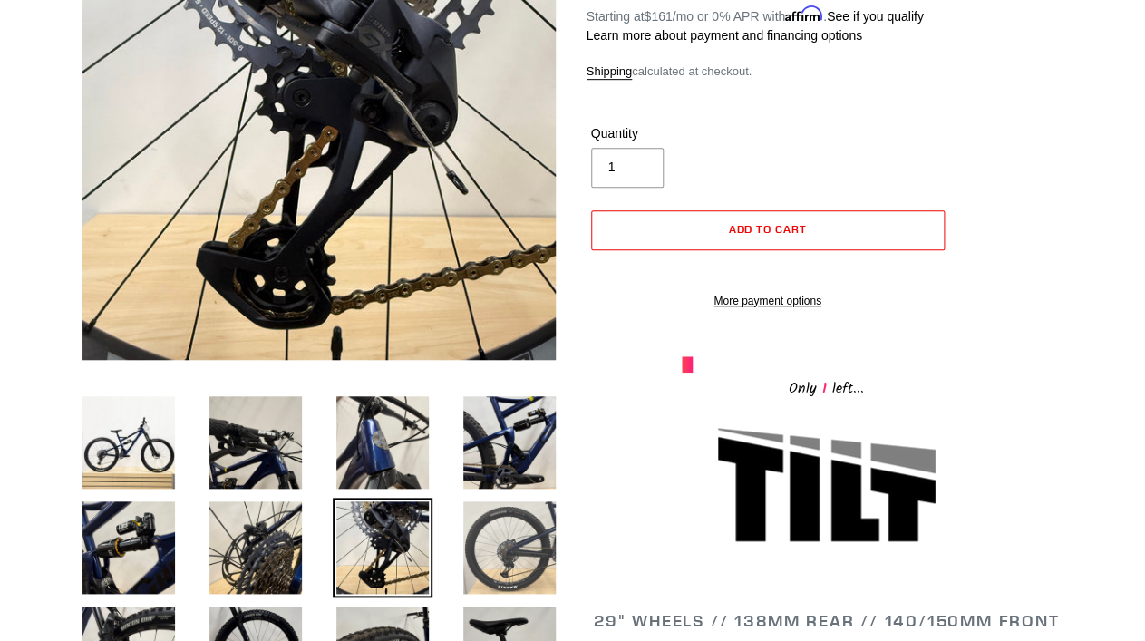
click at [502, 537] on img at bounding box center [510, 548] width 100 height 100
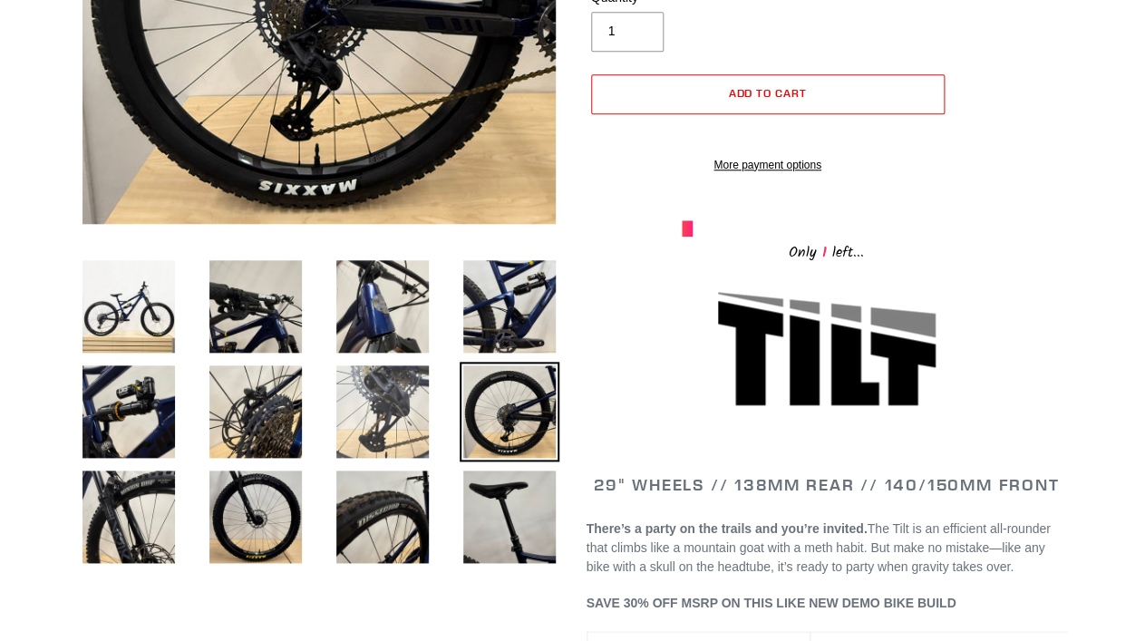
scroll to position [457, 0]
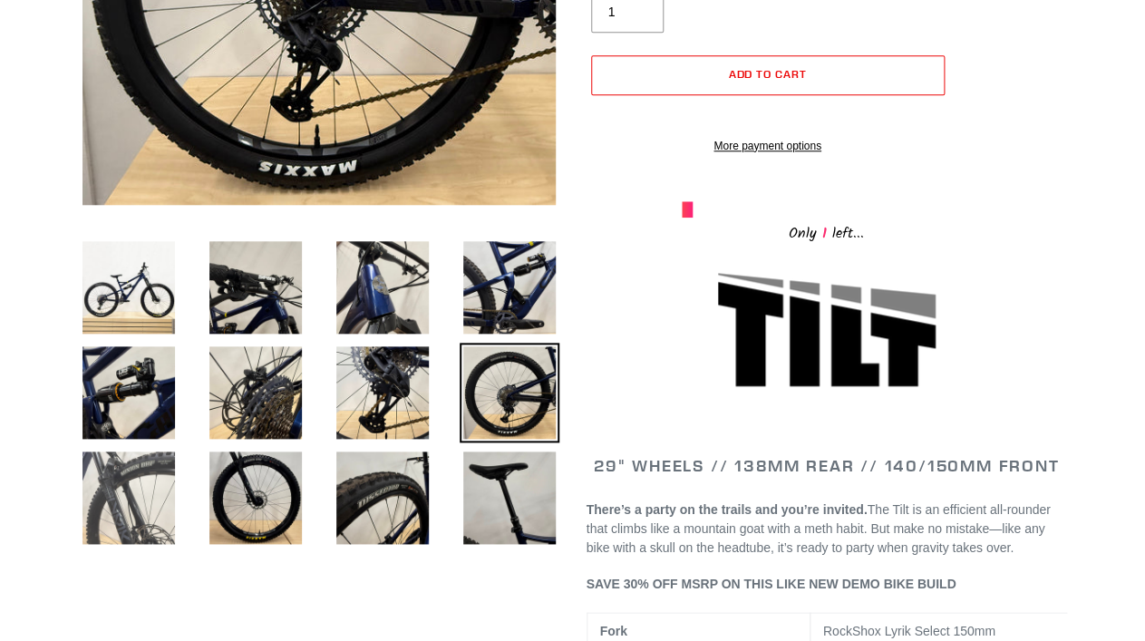
click at [151, 520] on img at bounding box center [129, 498] width 100 height 100
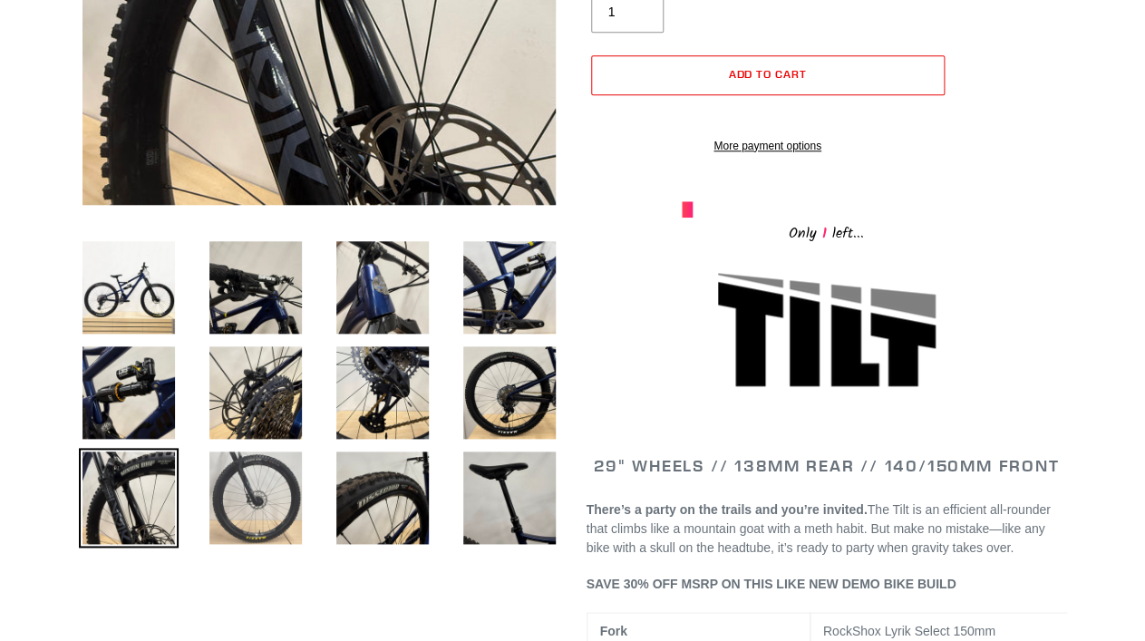
click at [260, 499] on img at bounding box center [256, 498] width 100 height 100
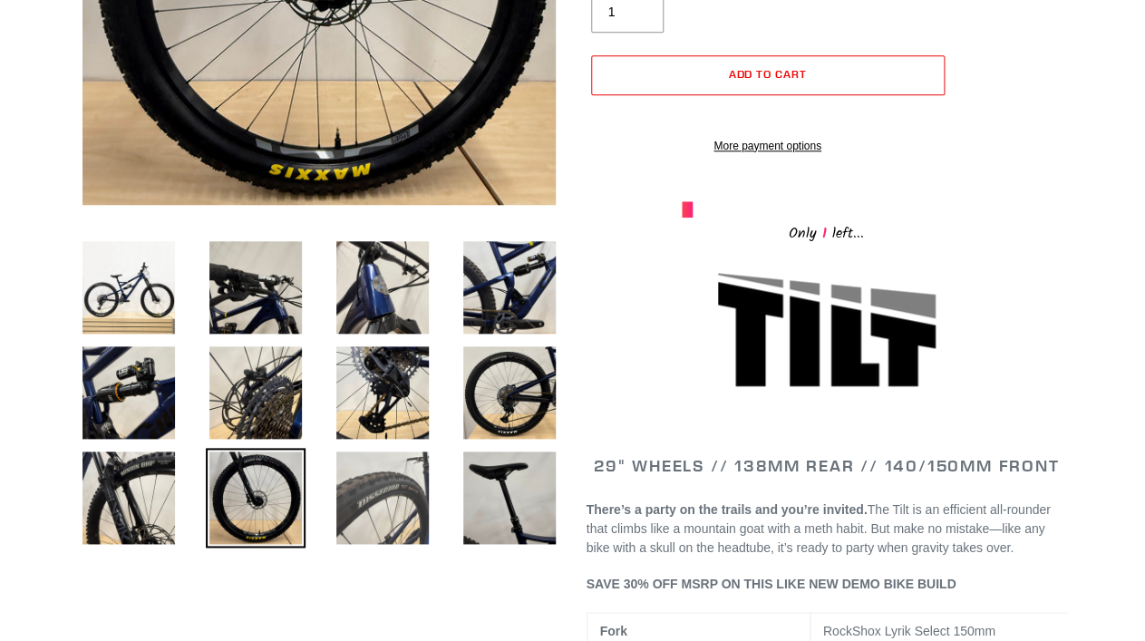
click at [357, 486] on img at bounding box center [383, 498] width 100 height 100
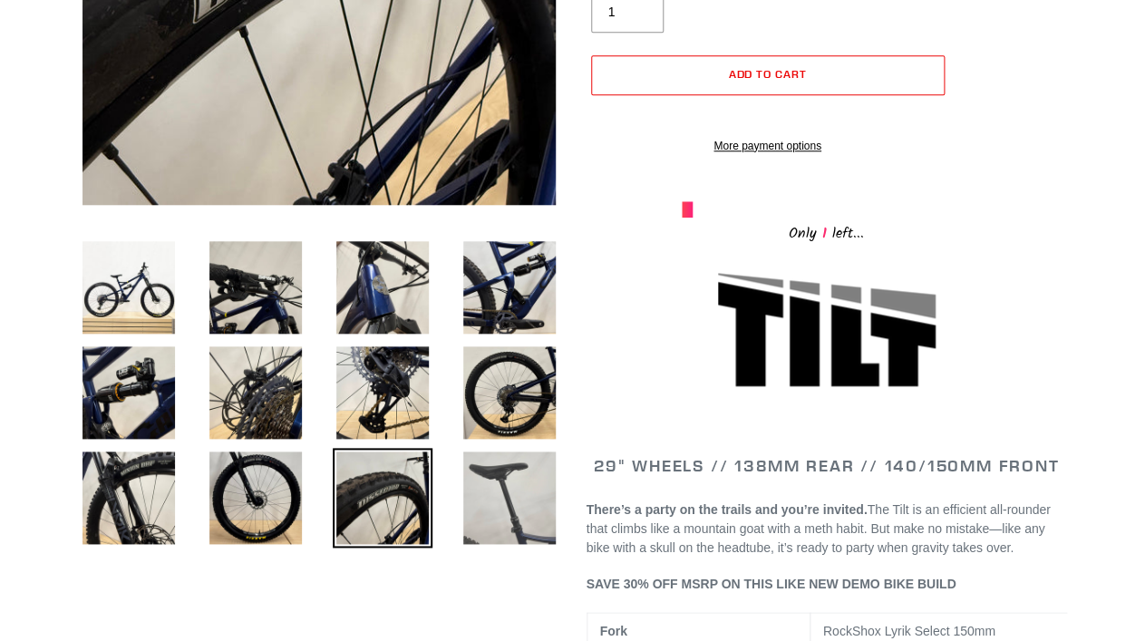
click at [514, 480] on img at bounding box center [510, 498] width 100 height 100
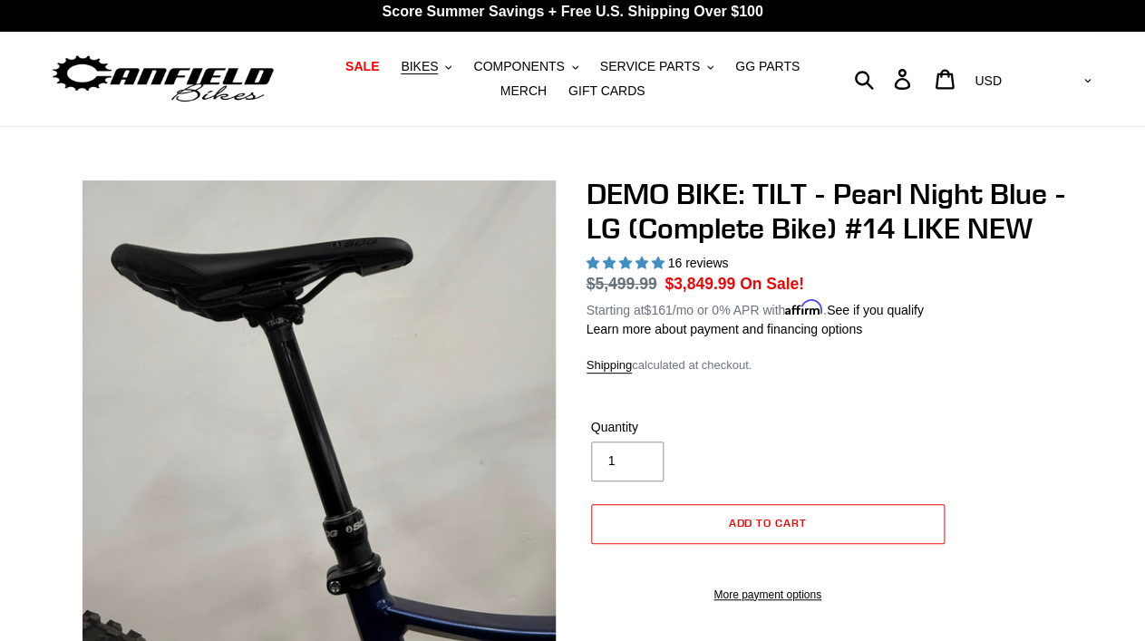
scroll to position [0, 0]
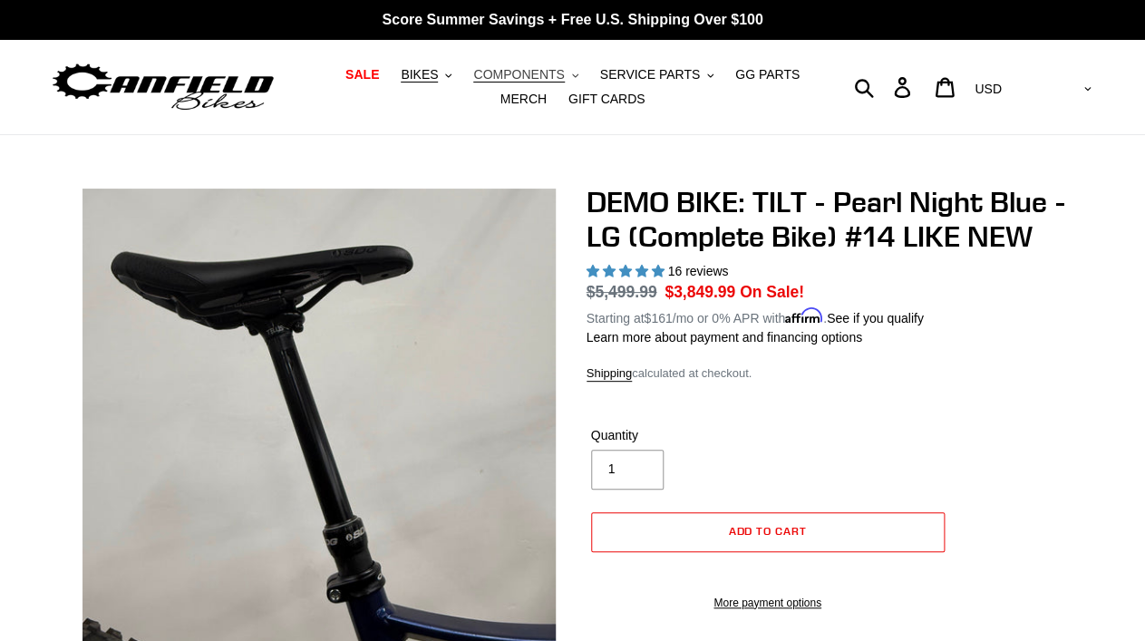
click at [511, 72] on span "COMPONENTS" at bounding box center [518, 74] width 91 height 15
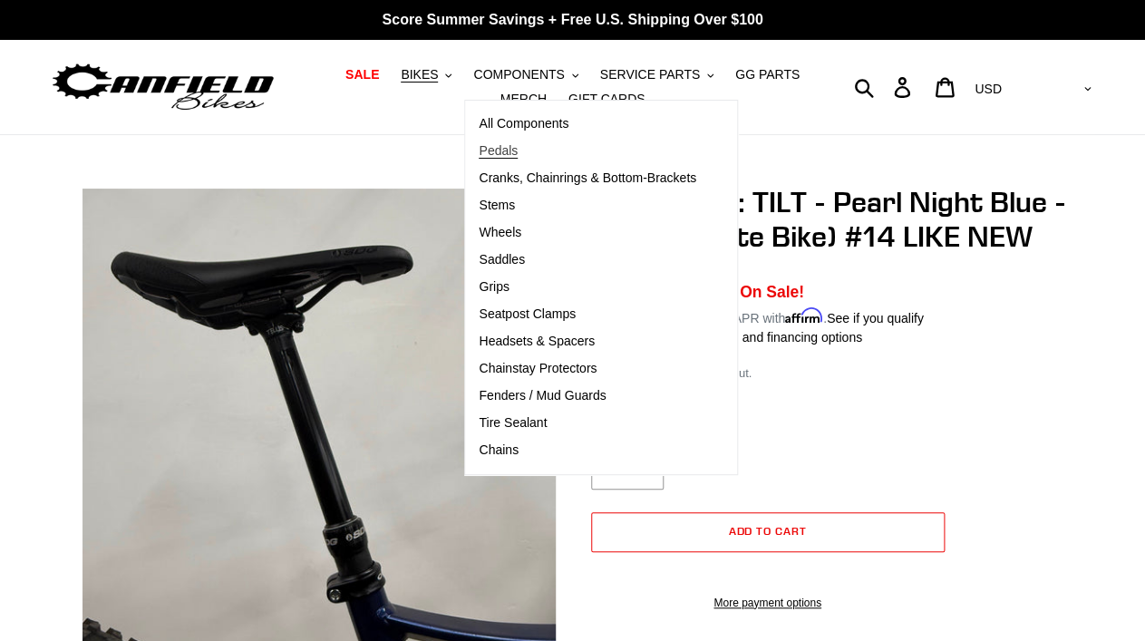
click at [510, 150] on span "Pedals" at bounding box center [498, 150] width 39 height 15
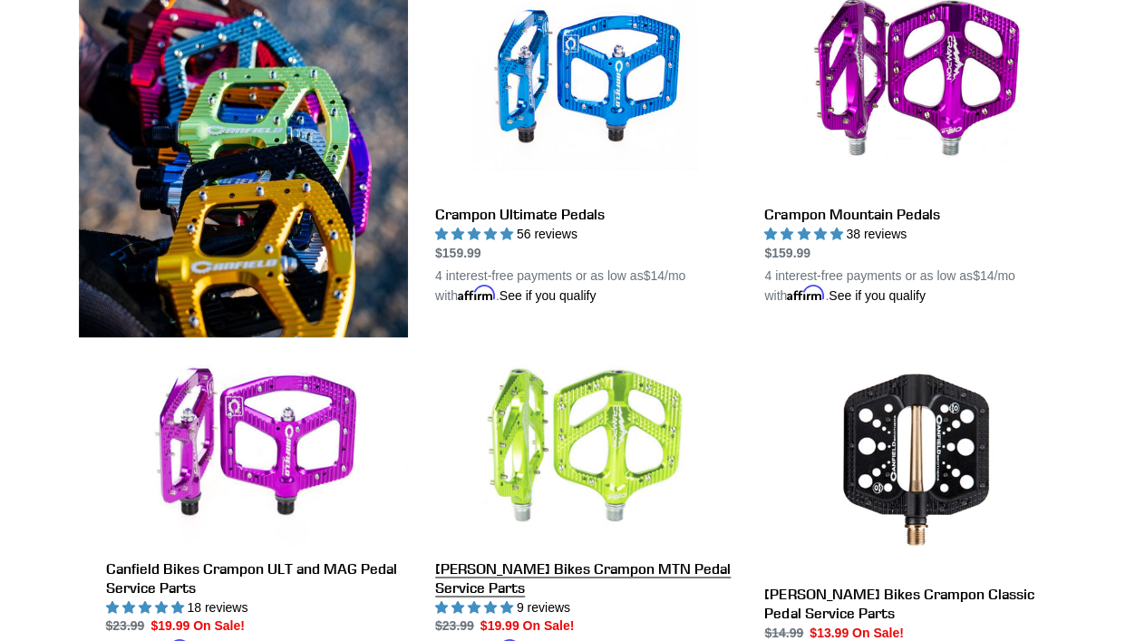
scroll to position [446, 0]
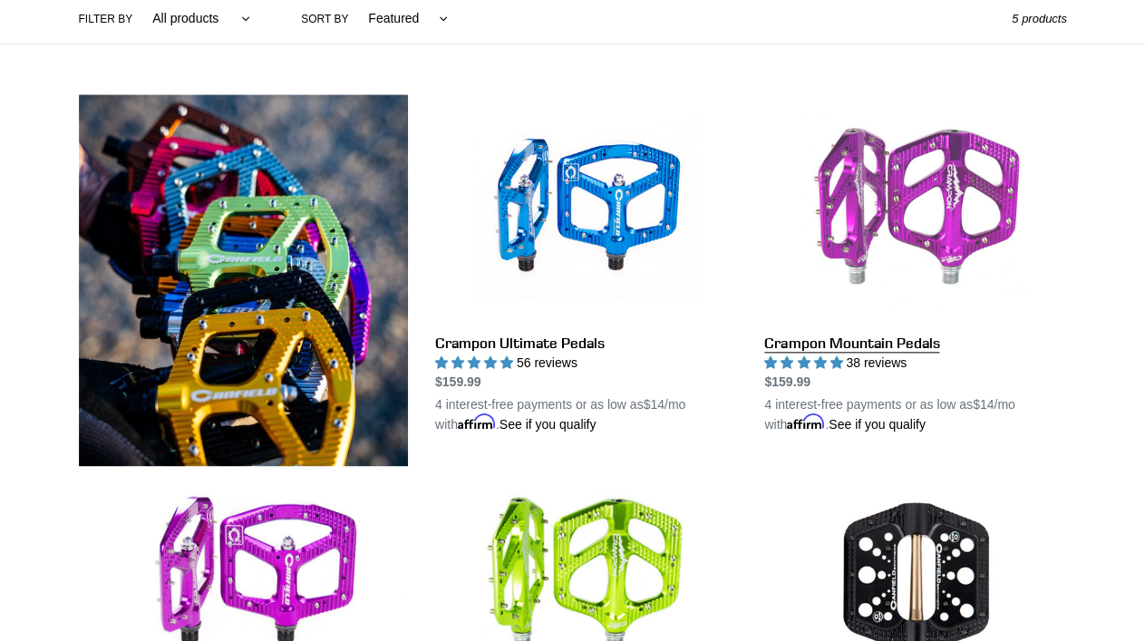
click at [837, 346] on link "Crampon Mountain Pedals" at bounding box center [915, 264] width 302 height 340
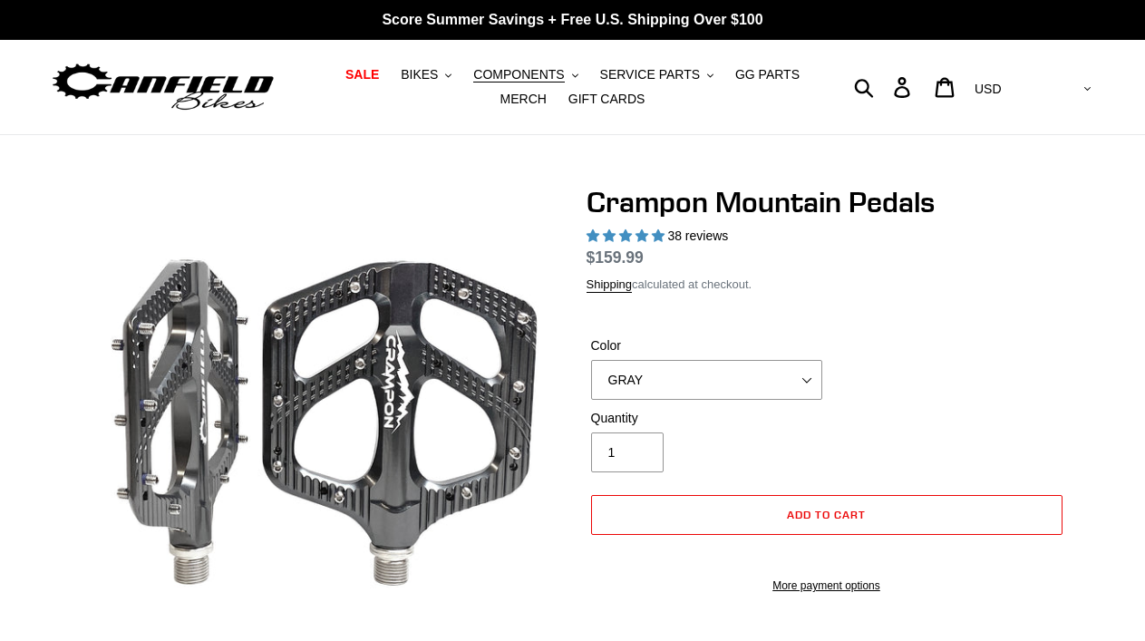
select select "highest-rating"
select select "BLUE"
click option "BLUE" at bounding box center [0, 0] width 0 height 0
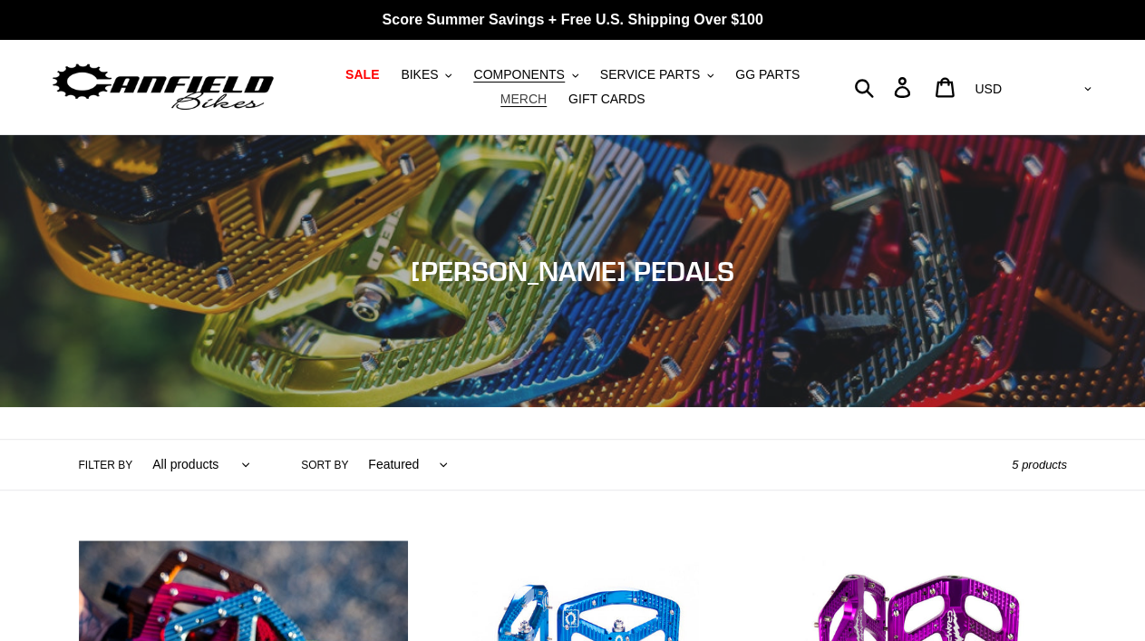
click at [538, 95] on span "MERCH" at bounding box center [523, 99] width 46 height 15
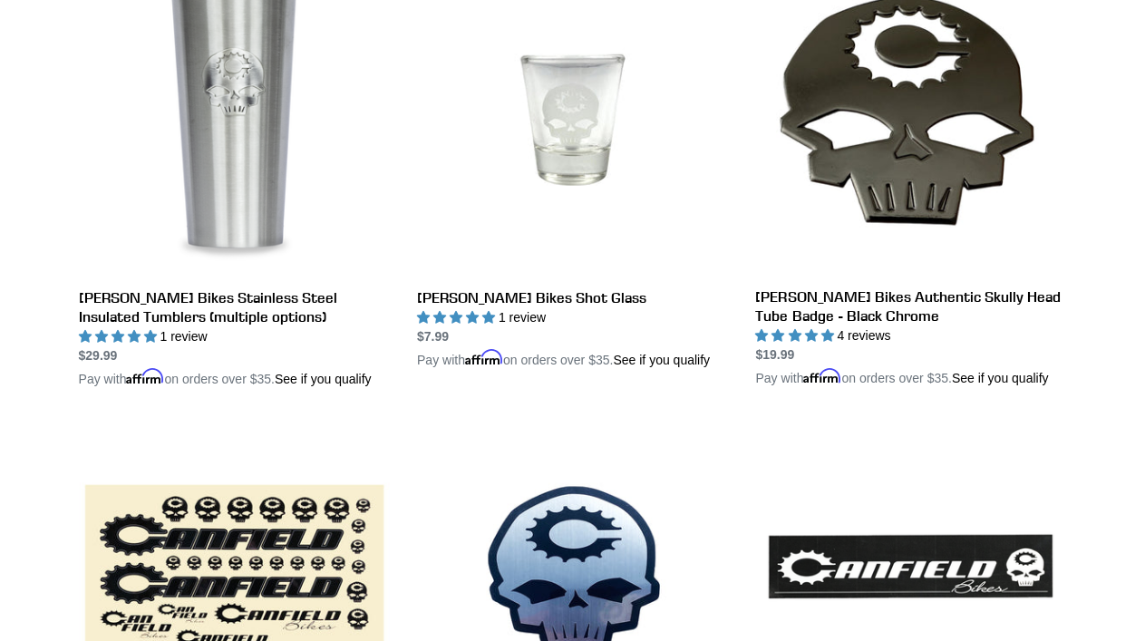
scroll to position [1468, 0]
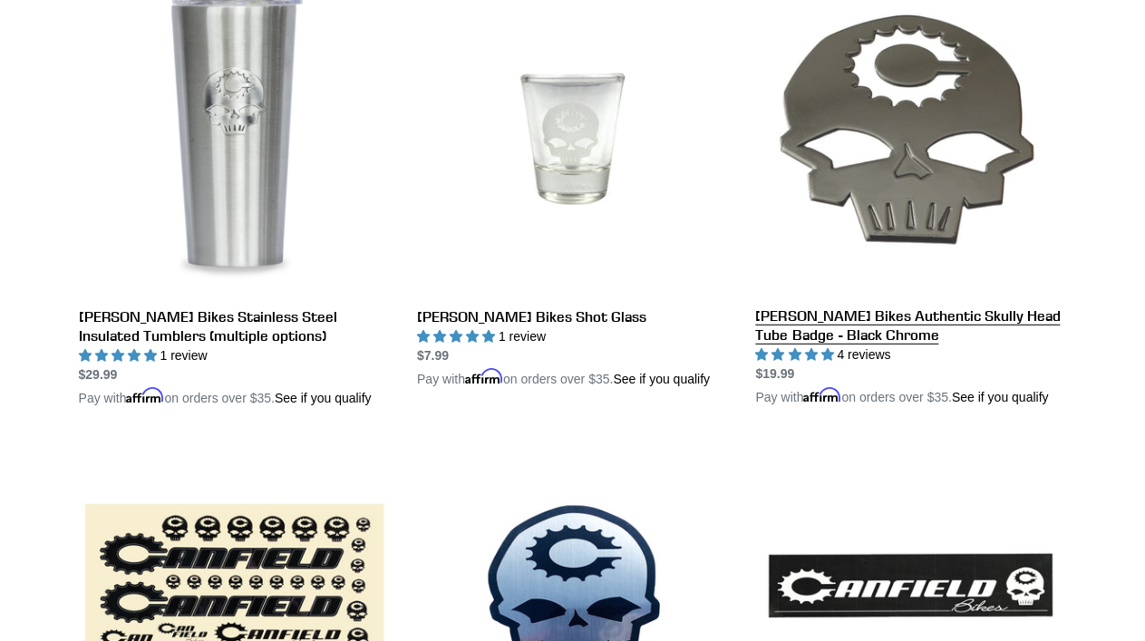
click at [848, 336] on link "[PERSON_NAME] Bikes Authentic Skully Head Tube Badge - Black Chrome" at bounding box center [910, 195] width 311 height 423
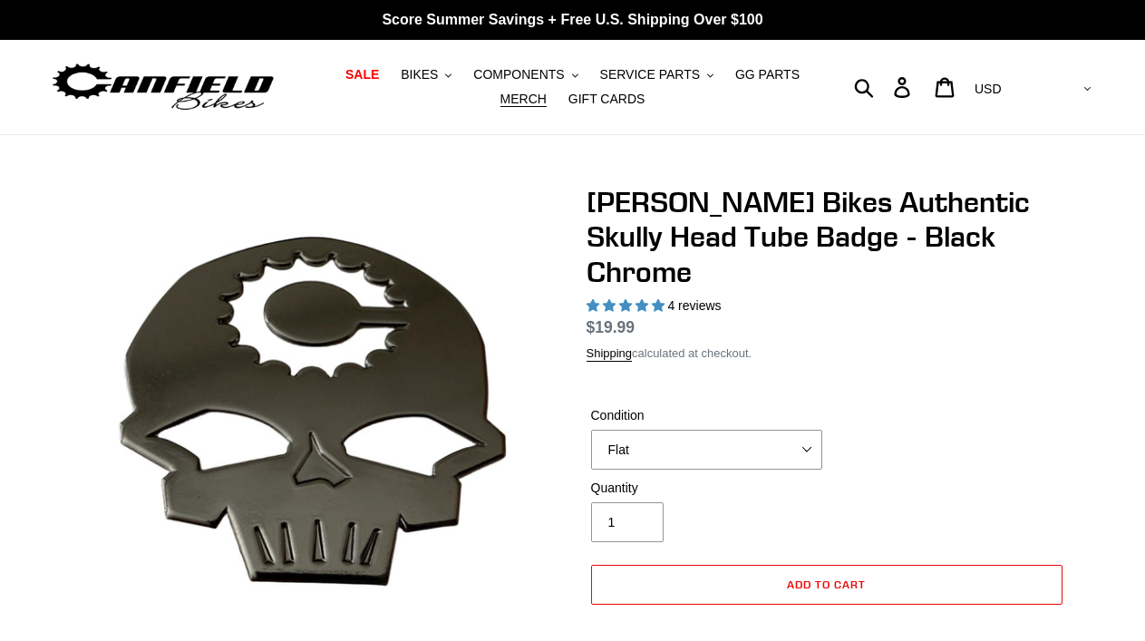
select select "highest-rating"
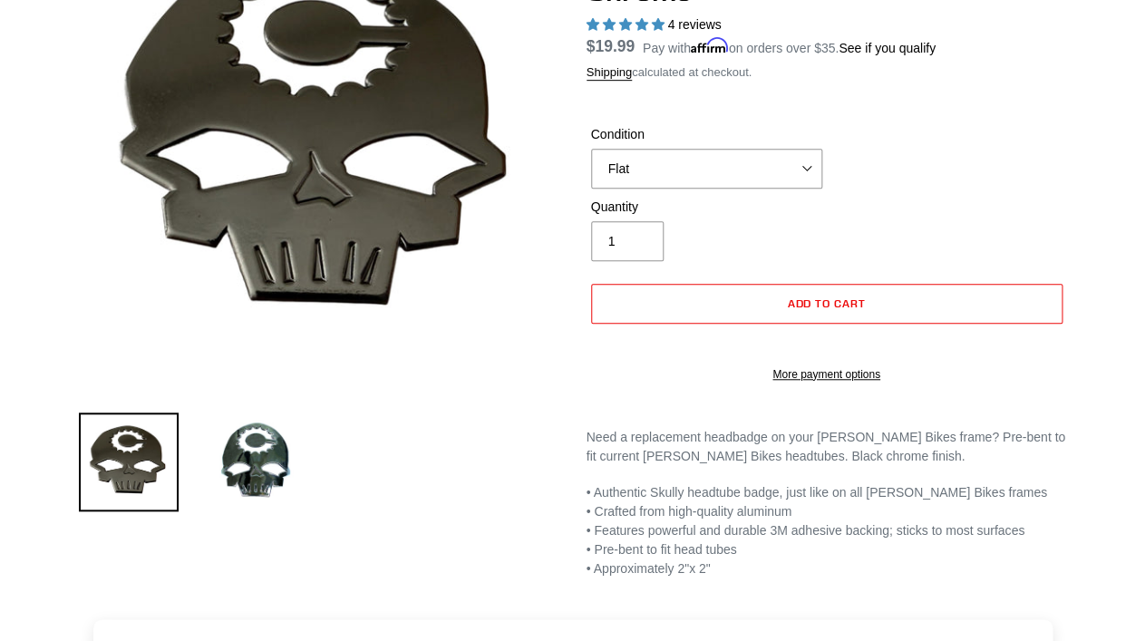
scroll to position [276, 0]
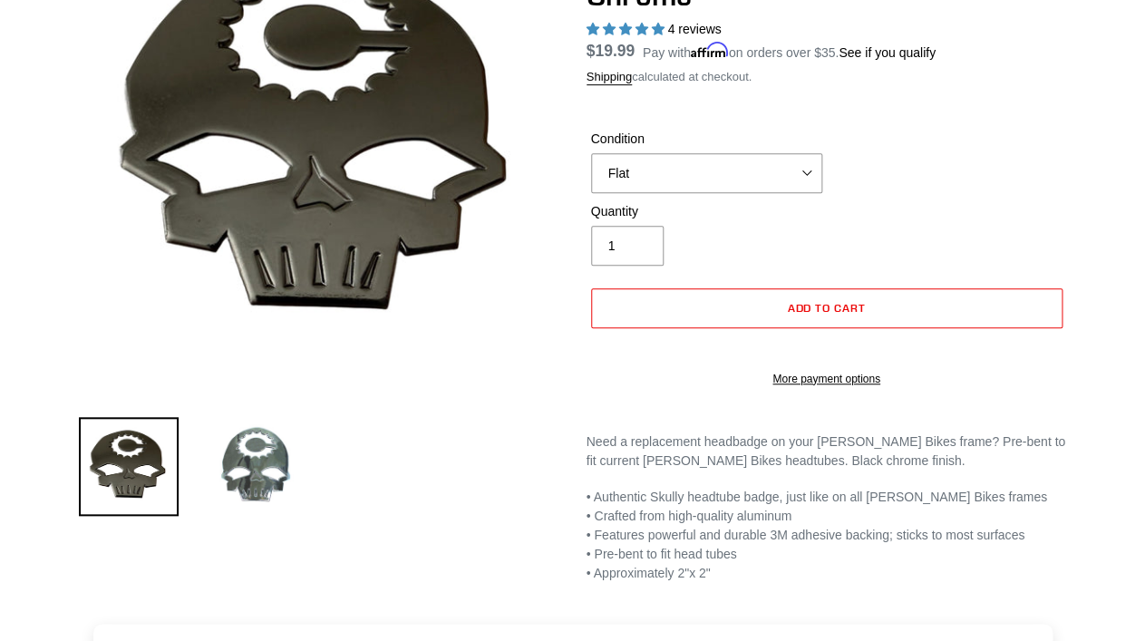
click at [263, 457] on img at bounding box center [256, 467] width 100 height 100
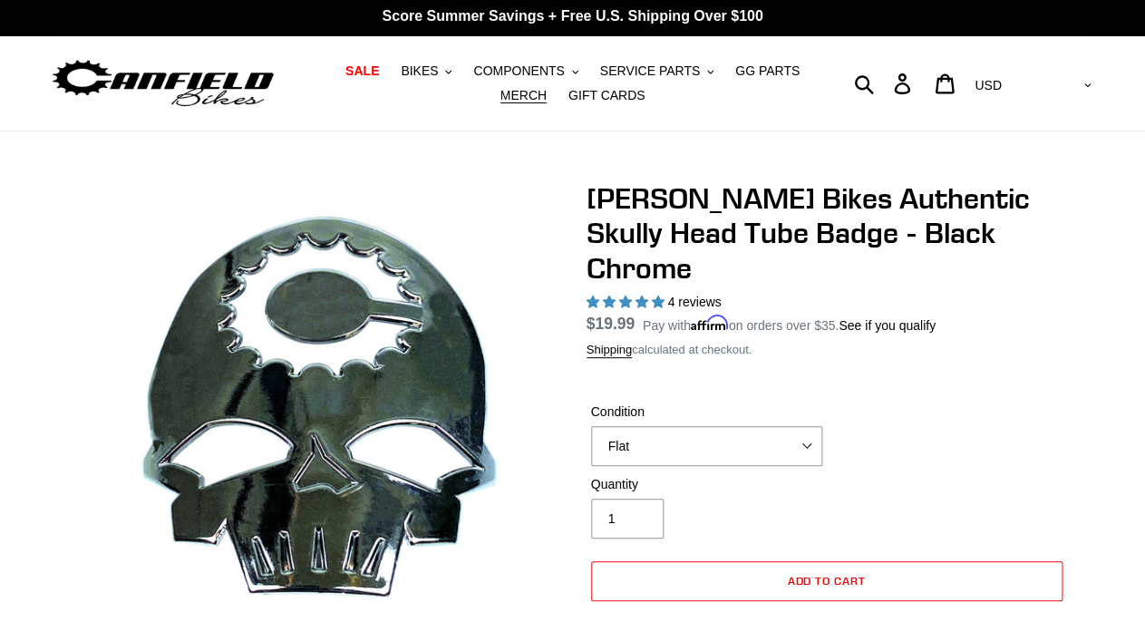
scroll to position [0, 0]
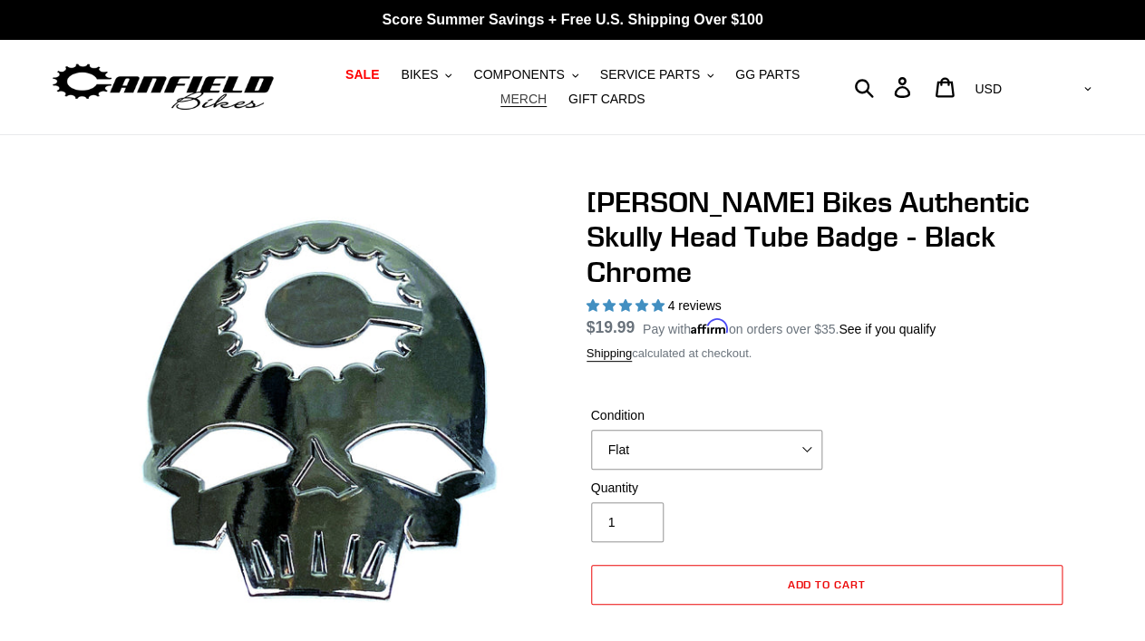
click at [526, 97] on span "MERCH" at bounding box center [523, 99] width 46 height 15
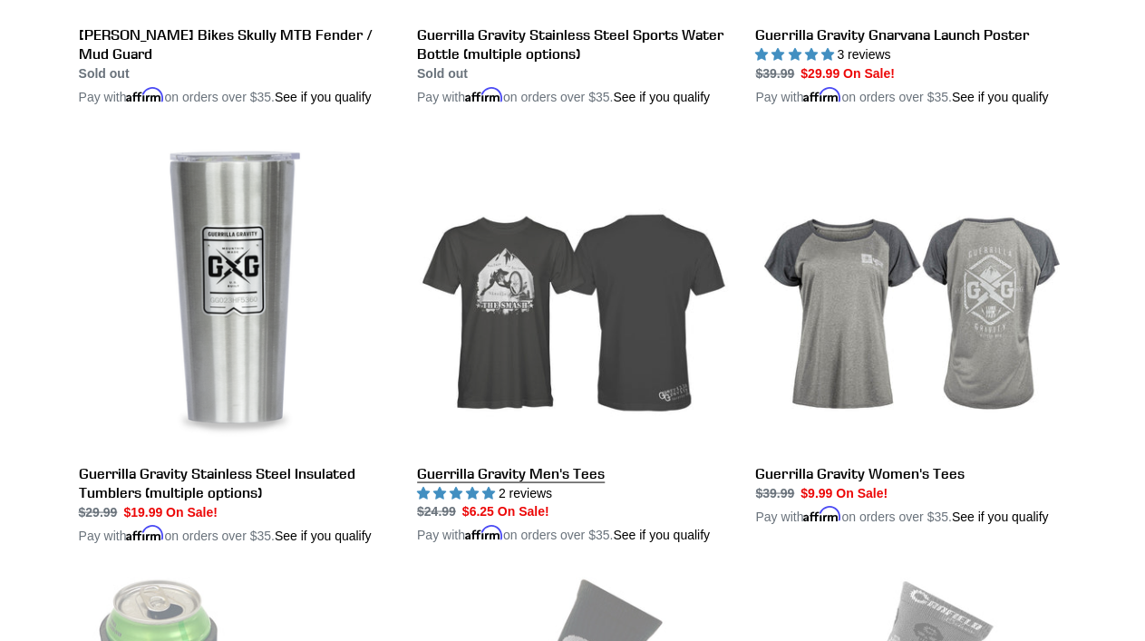
scroll to position [3048, 0]
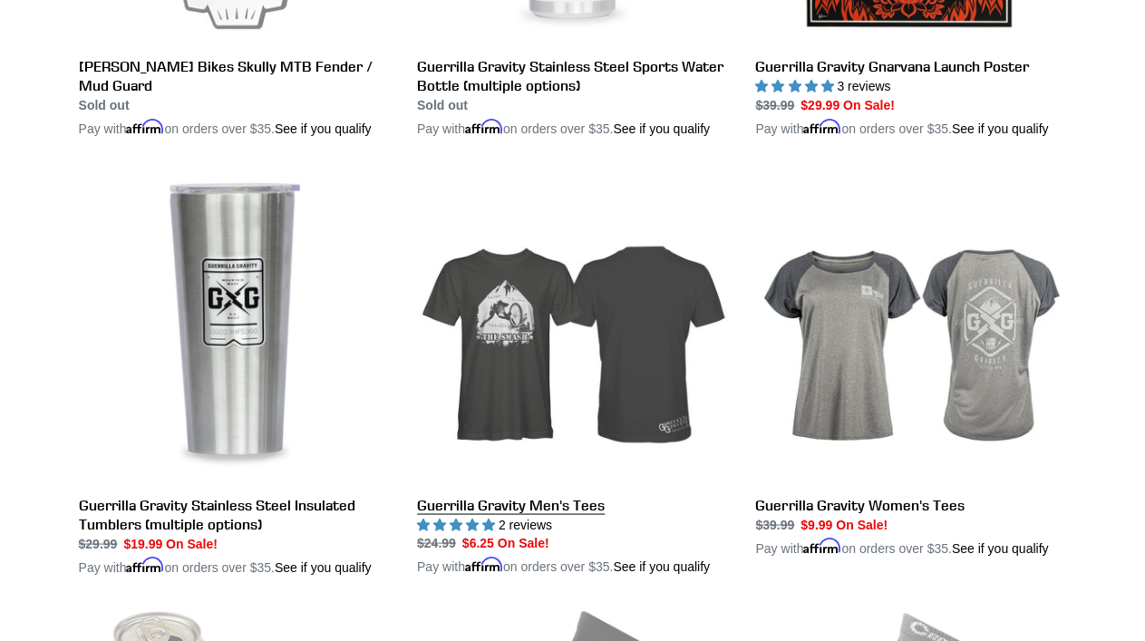
click at [486, 412] on link "Guerrilla Gravity Men's Tees" at bounding box center [572, 372] width 311 height 405
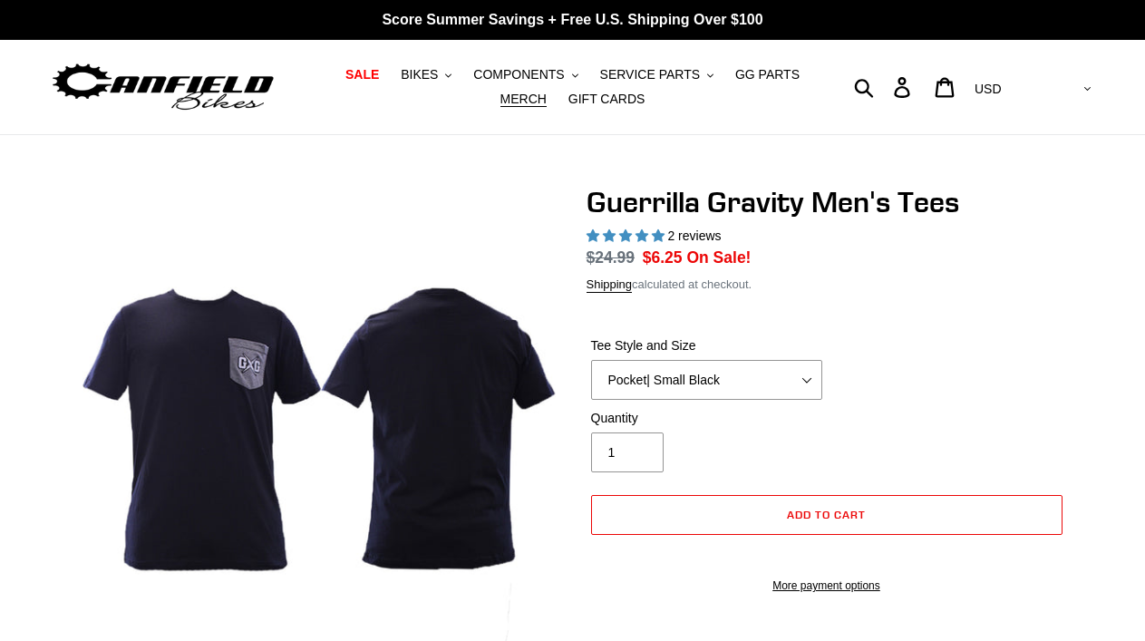
select select "highest-rating"
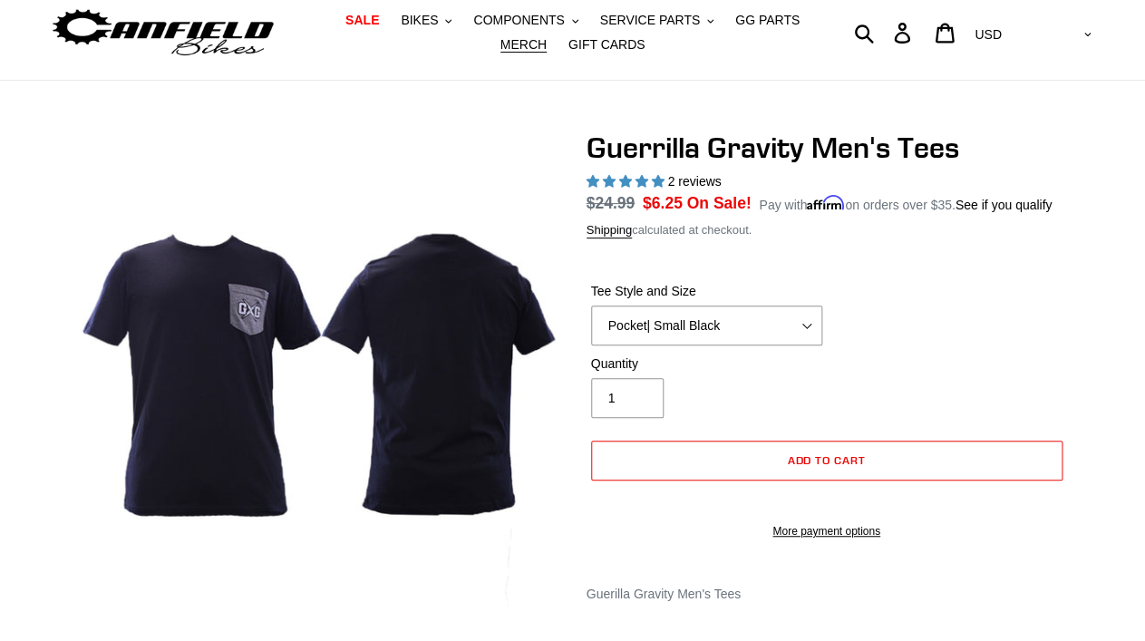
scroll to position [59, 0]
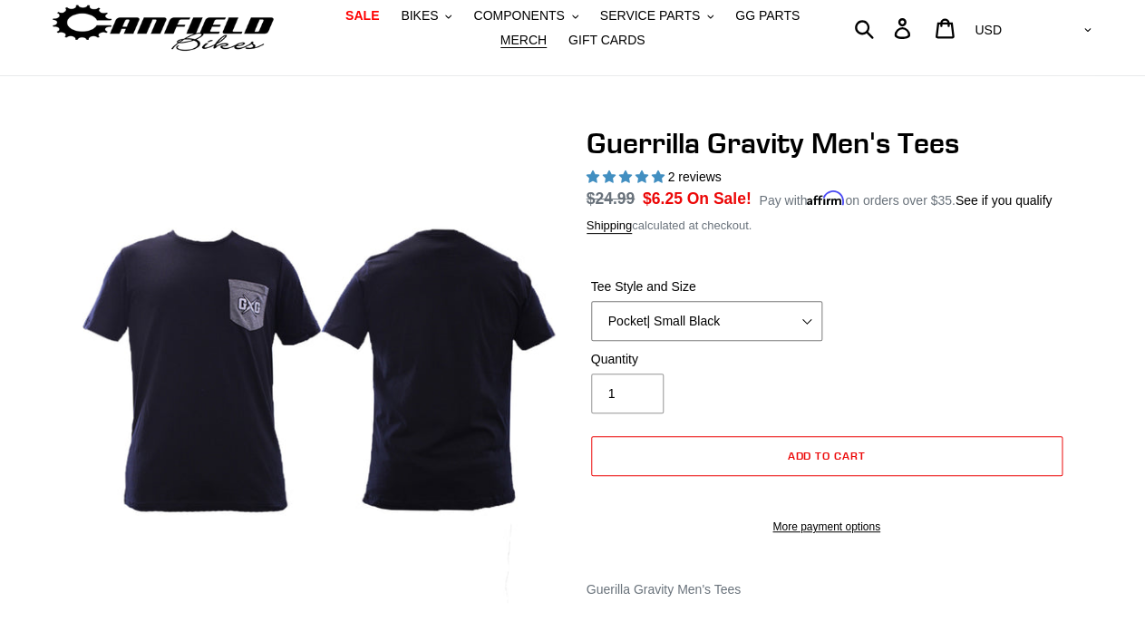
select select "Mountain Made | XL White"
click option "Mountain Made | XL White" at bounding box center [0, 0] width 0 height 0
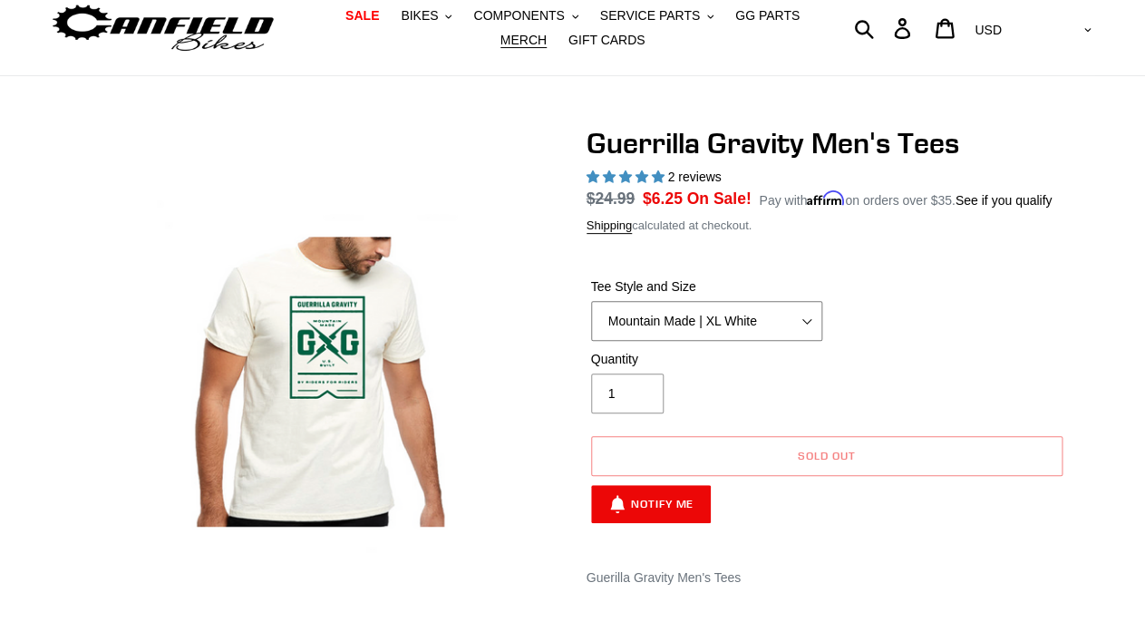
click option "Mountain Made | XL White" at bounding box center [0, 0] width 0 height 0
click at [630, 9] on span "SERVICE PARTS" at bounding box center [650, 15] width 100 height 15
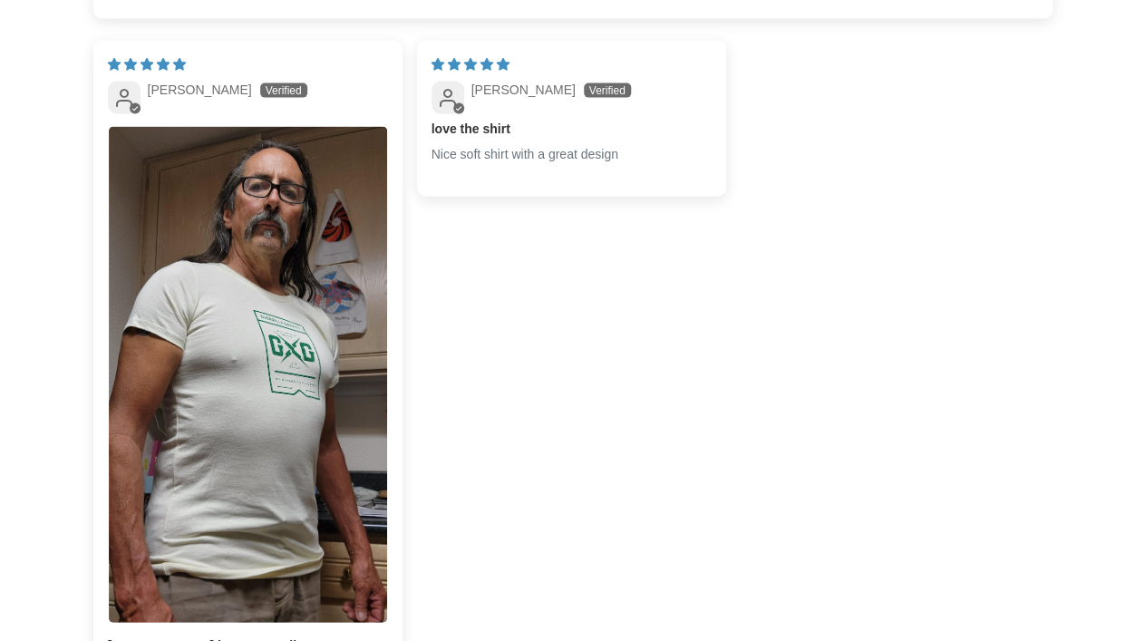
scroll to position [1292, 0]
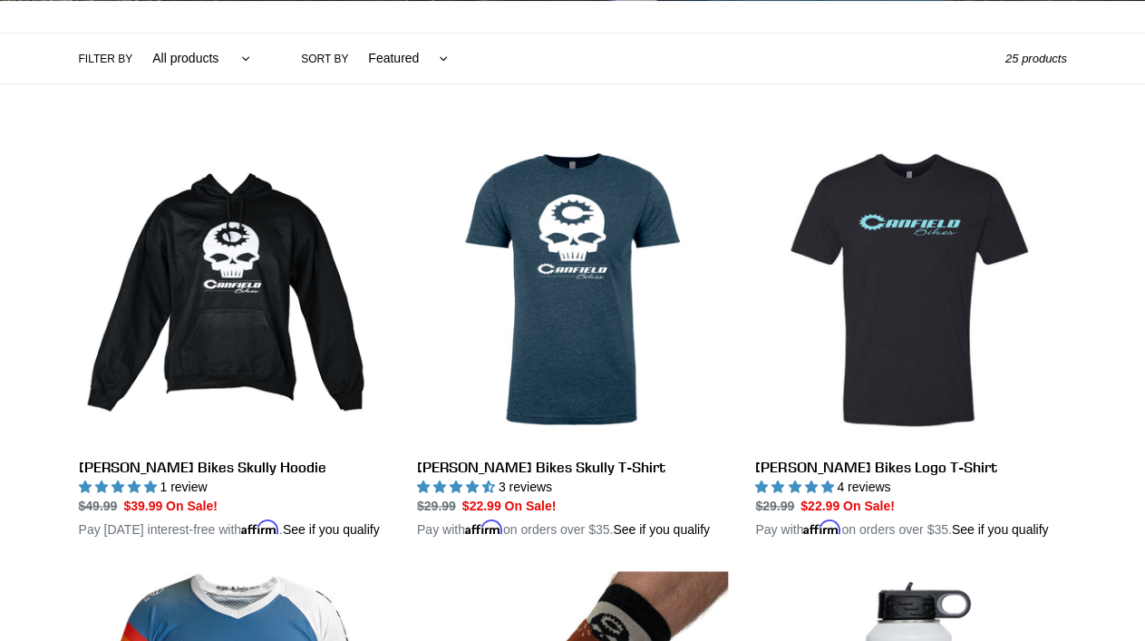
scroll to position [394, 0]
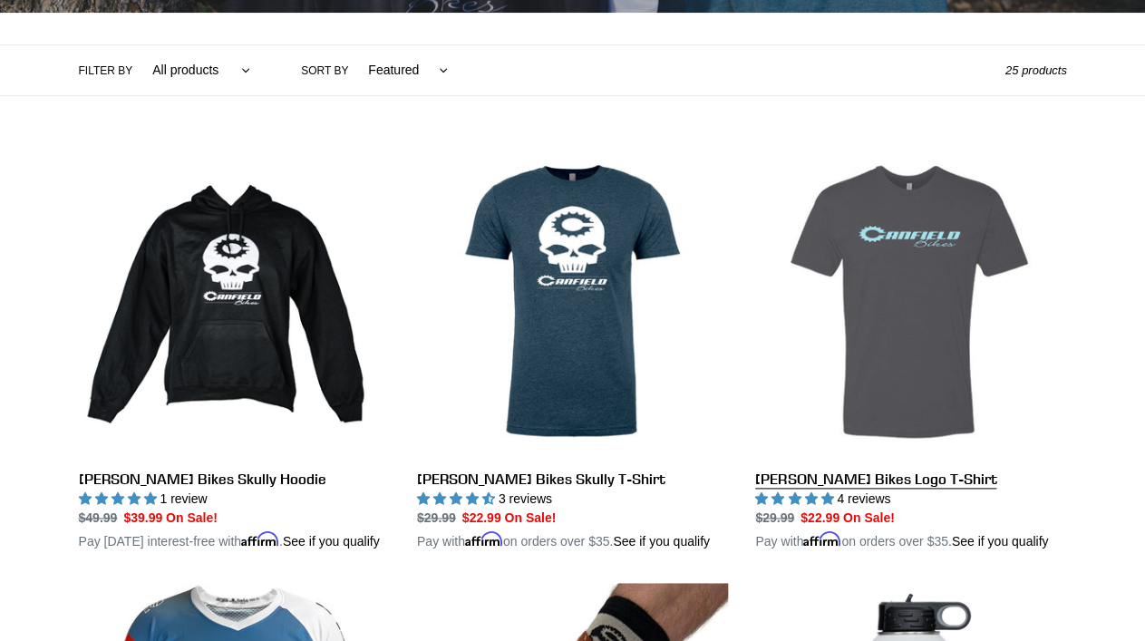
click at [954, 309] on link "[PERSON_NAME] Bikes Logo T-Shirt" at bounding box center [910, 348] width 311 height 405
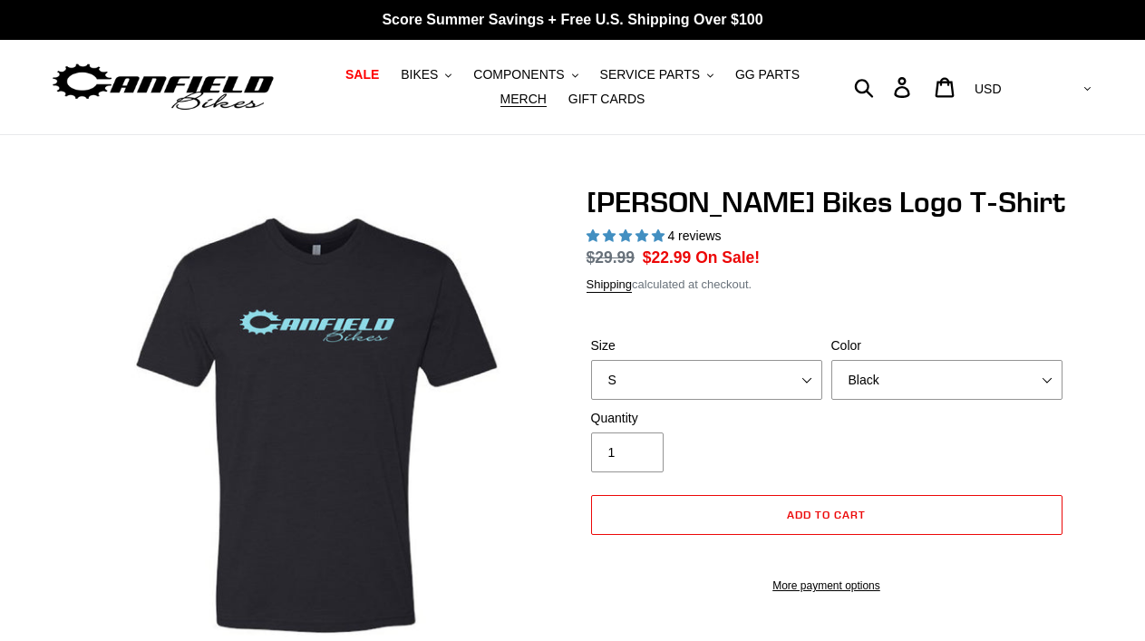
select select "highest-rating"
select select "XL pre-order ETA [DATE]"
click option "XL pre-order ETA [DATE]" at bounding box center [0, 0] width 0 height 0
